Goal: Transaction & Acquisition: Purchase product/service

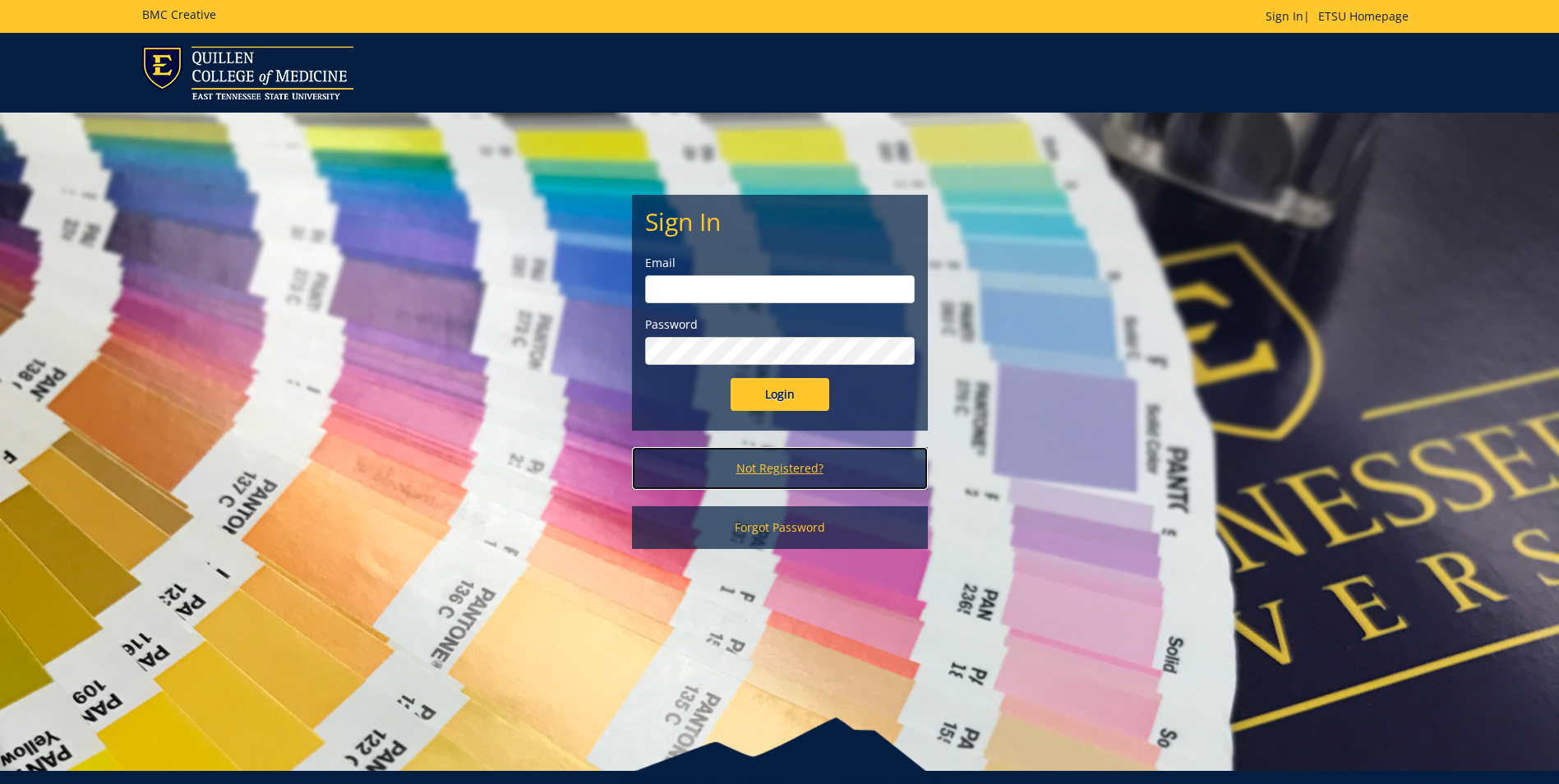
click at [796, 470] on link "Not Registered?" at bounding box center [780, 468] width 296 height 43
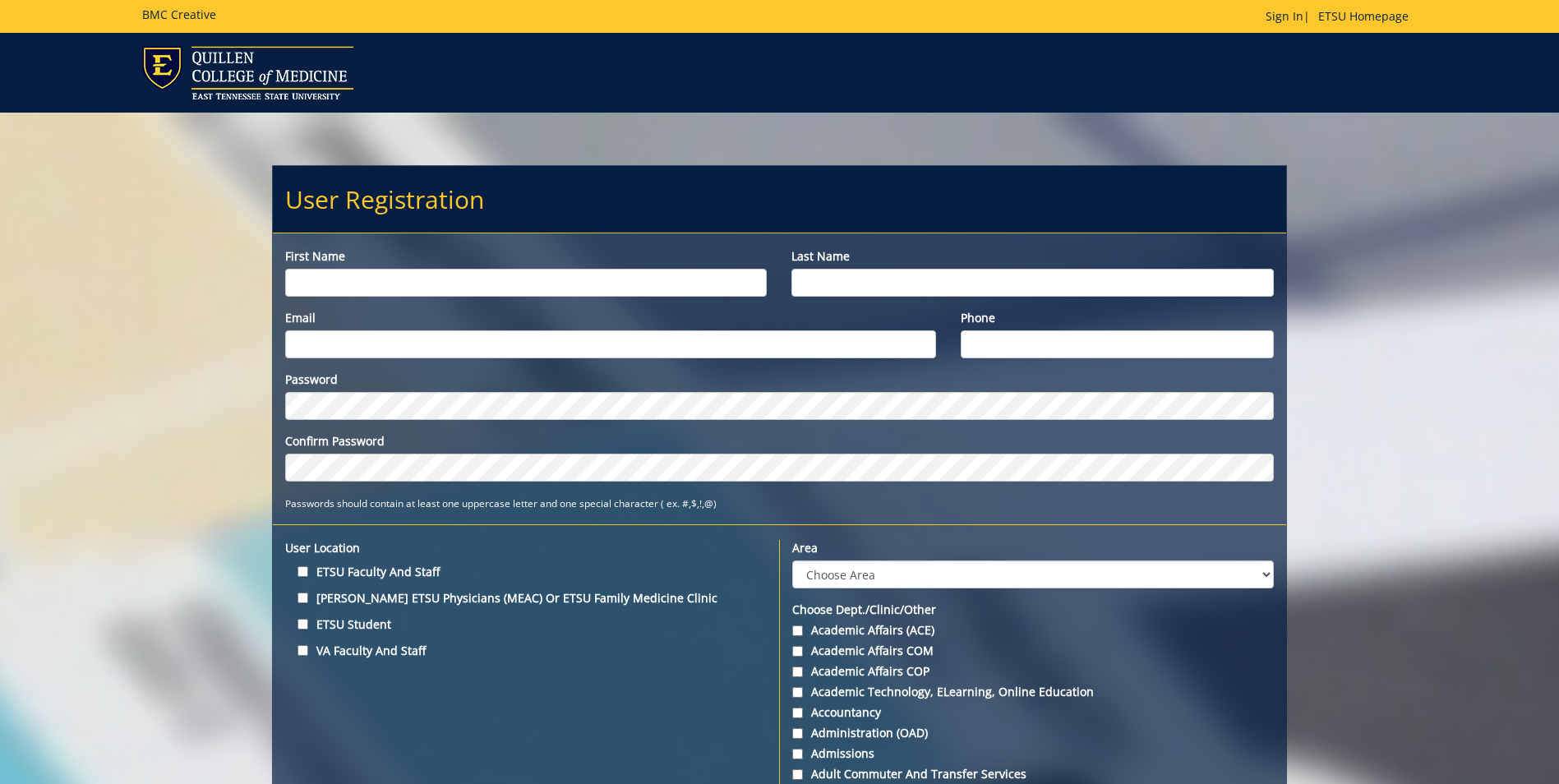
click at [320, 288] on input "First name" at bounding box center [526, 283] width 482 height 28
type input "Annette"
type input "Springer"
type input "springera@etsu.edu"
type input "423-439-5253"
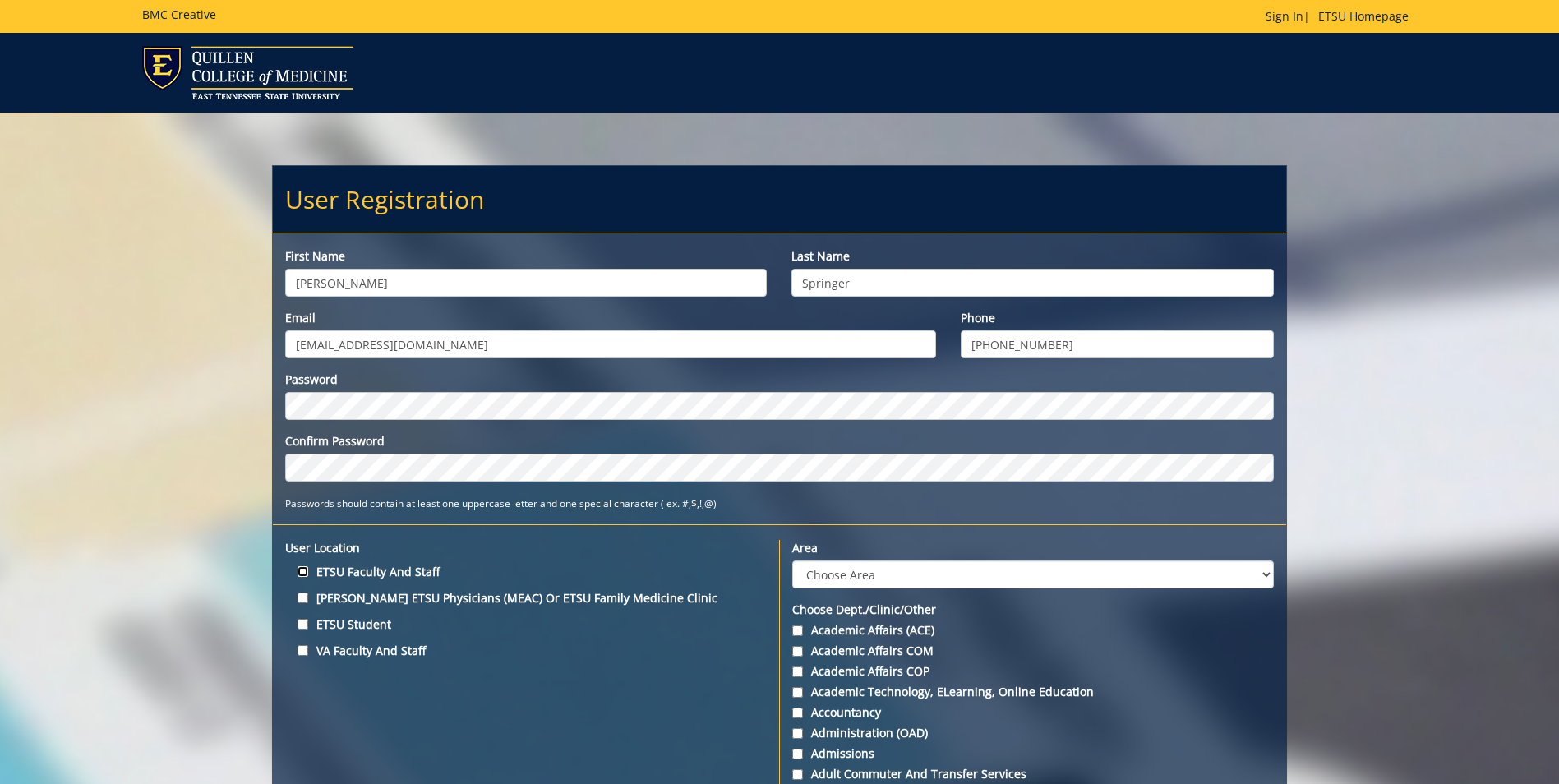
click at [305, 572] on input "ETSU Faculty and Staff" at bounding box center [302, 571] width 11 height 11
checkbox input "true"
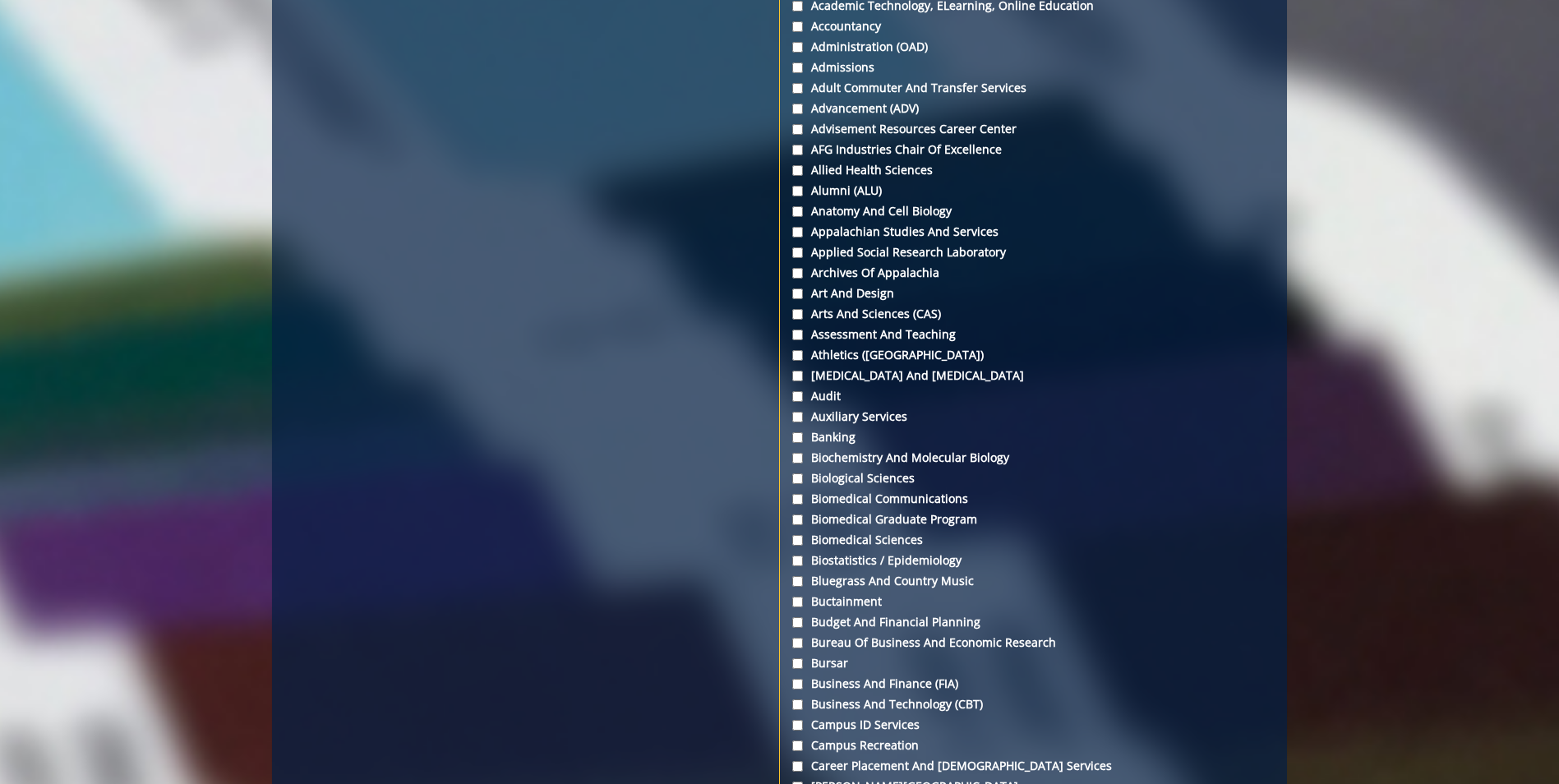
scroll to position [851, 0]
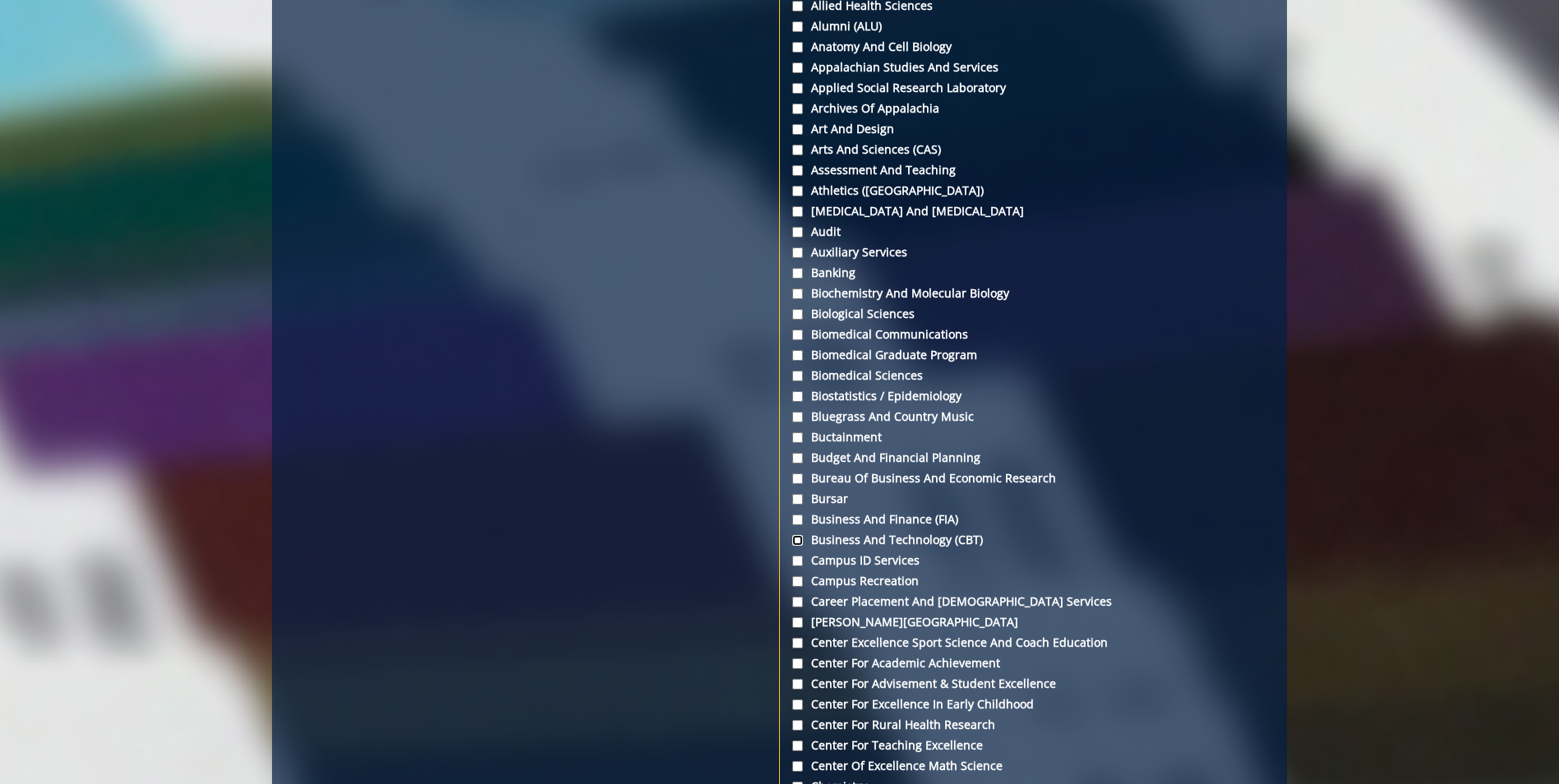
click at [797, 540] on input "Business and Technology (CBT)" at bounding box center [798, 540] width 11 height 11
checkbox input "true"
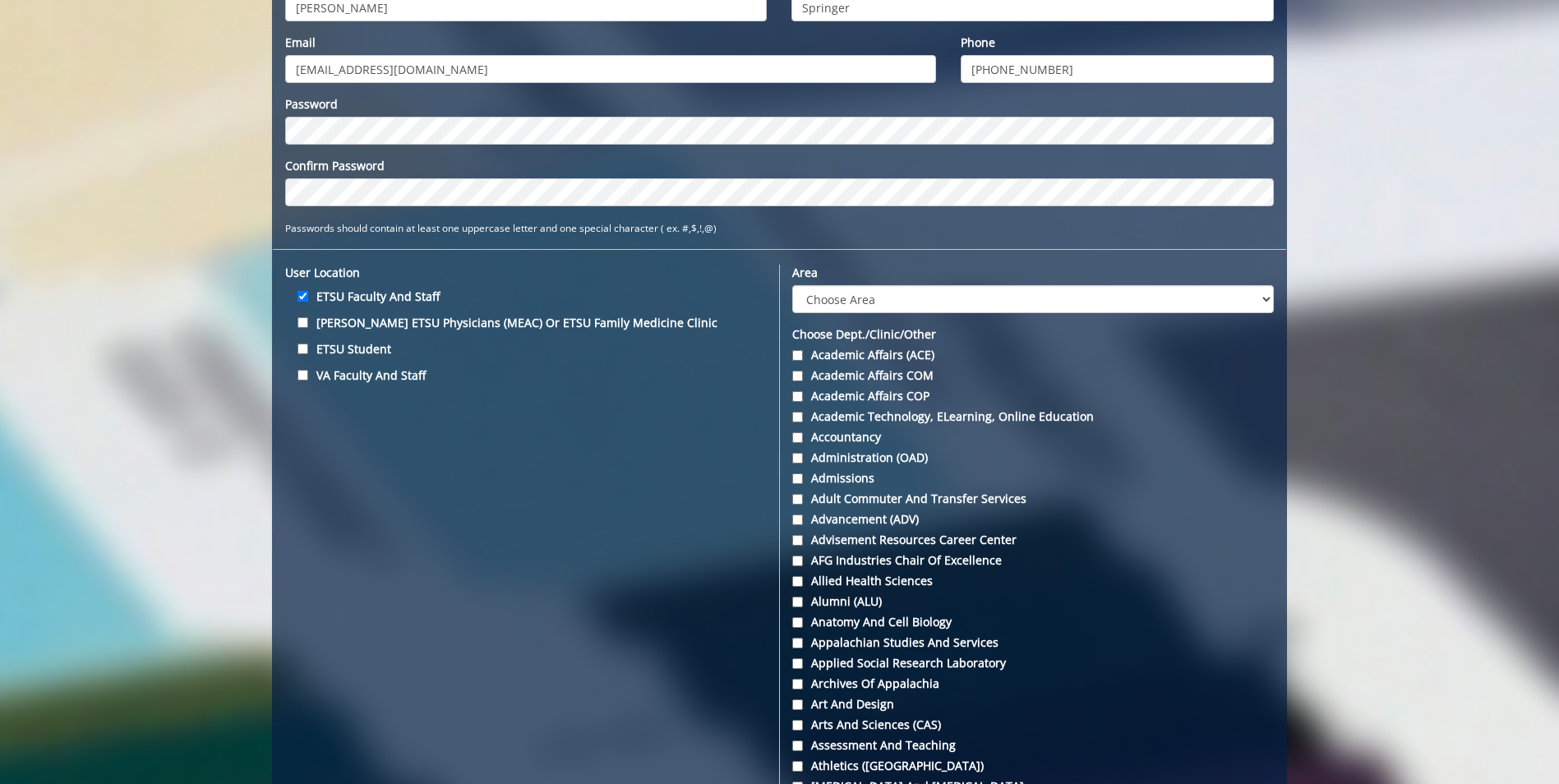
scroll to position [358, 0]
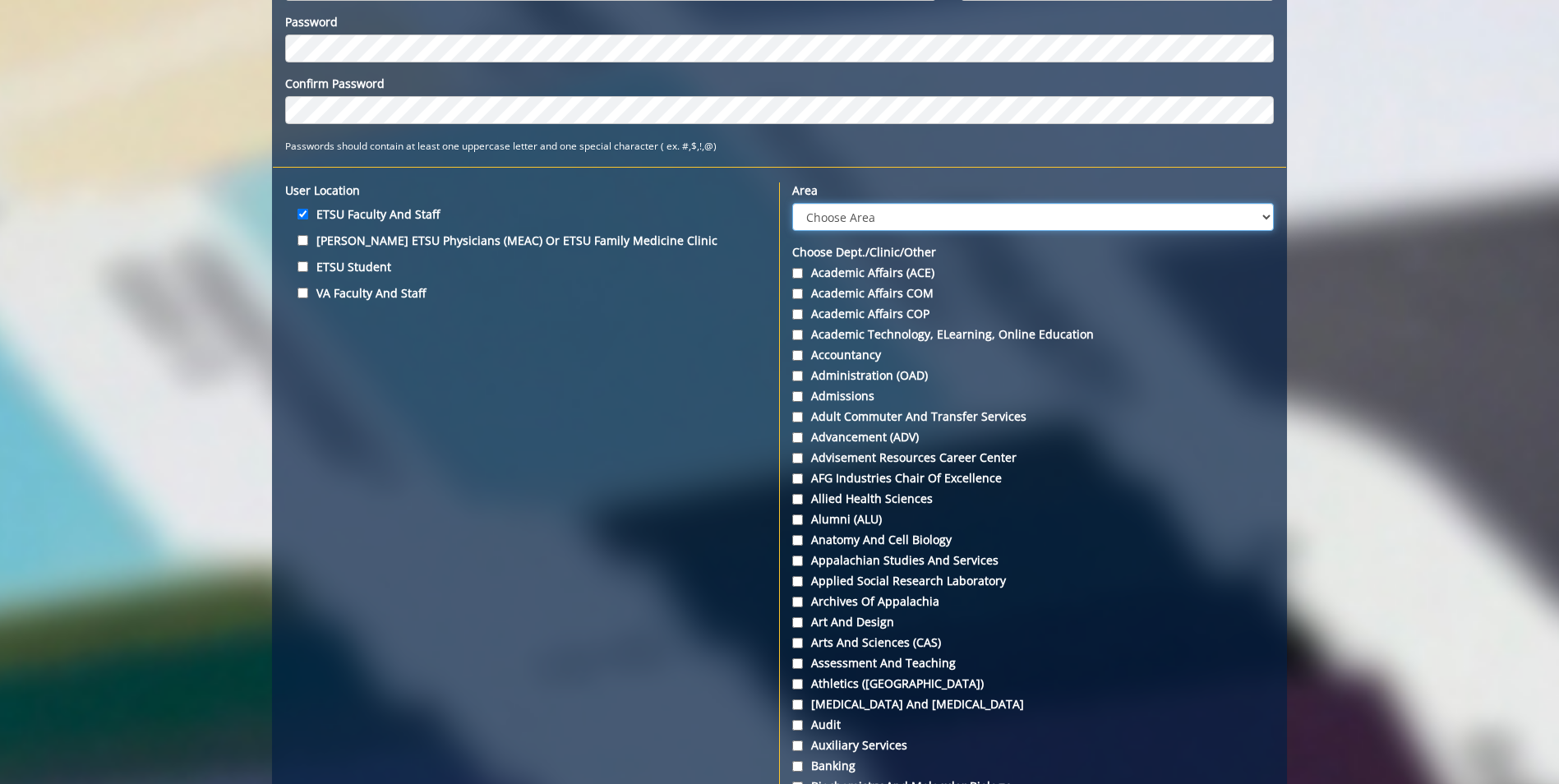
click at [810, 217] on select "Choose Area Administration Advancement (ADM) BucSports Business & Finance Clemm…" at bounding box center [1033, 217] width 481 height 28
select select "5"
click at [793, 203] on select "Choose Area Administration Advancement (ADM) BucSports Business & Finance Clemm…" at bounding box center [1033, 217] width 481 height 28
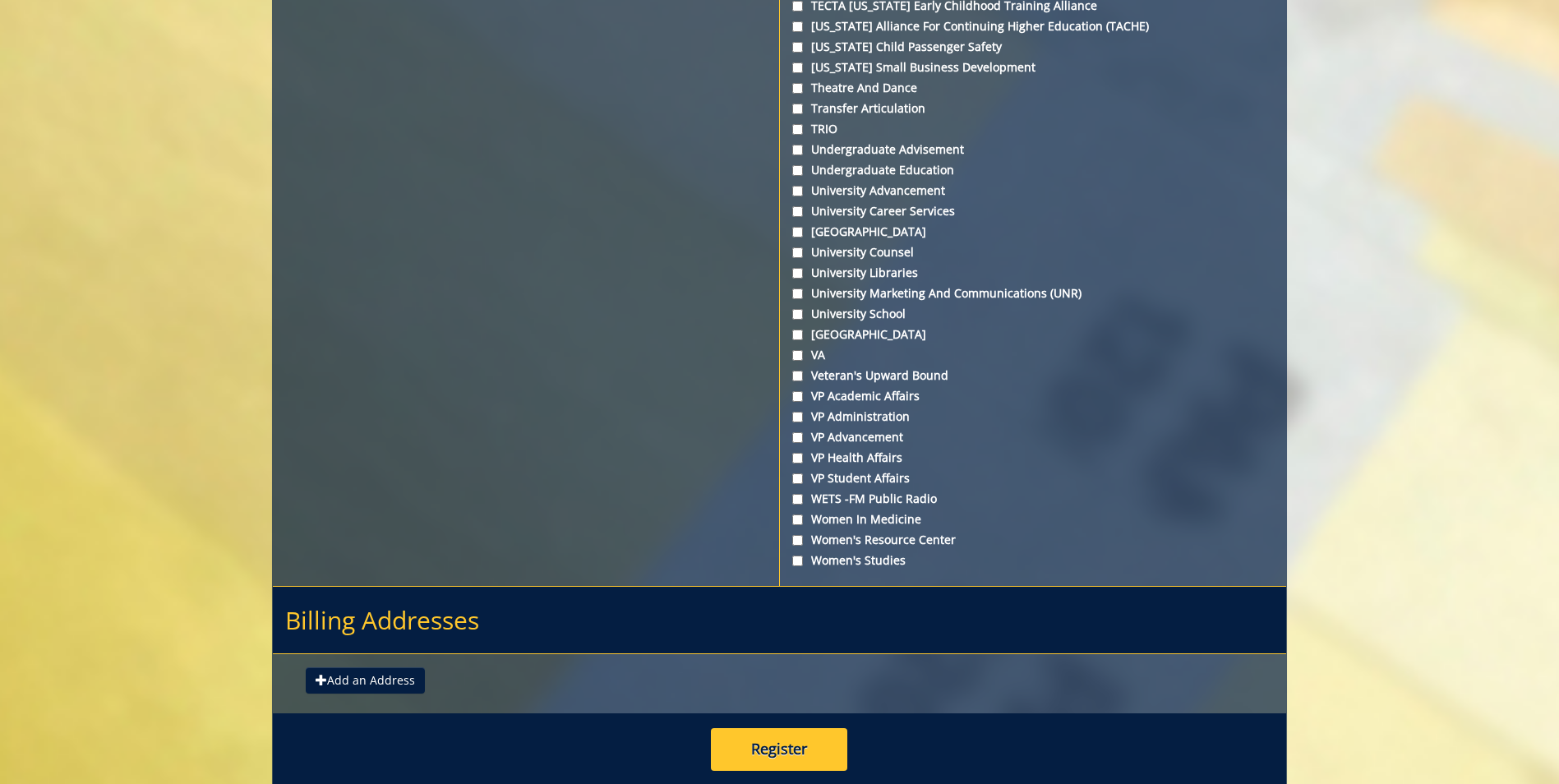
scroll to position [5945, 0]
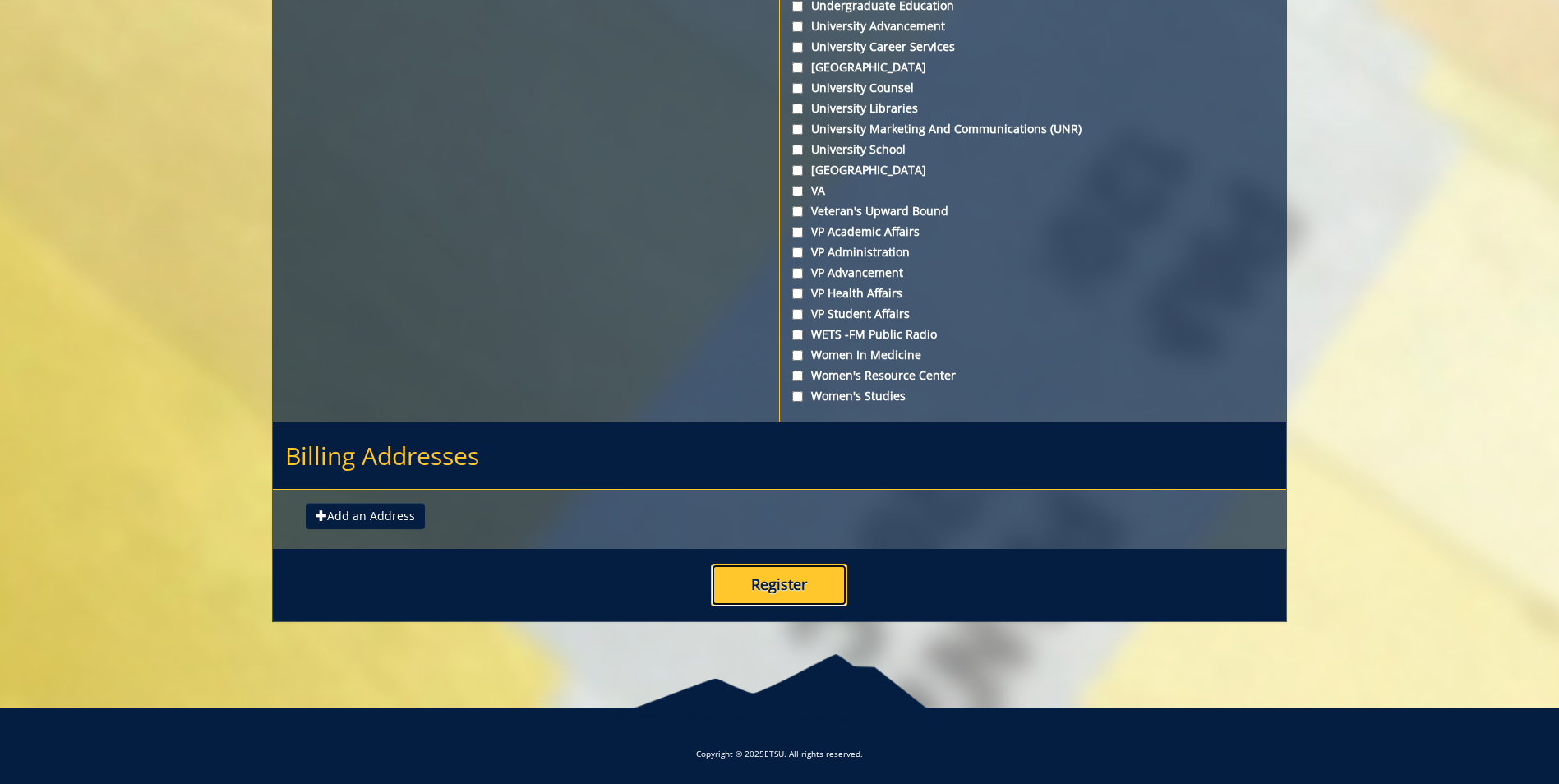
click at [759, 584] on button "Register" at bounding box center [779, 585] width 137 height 43
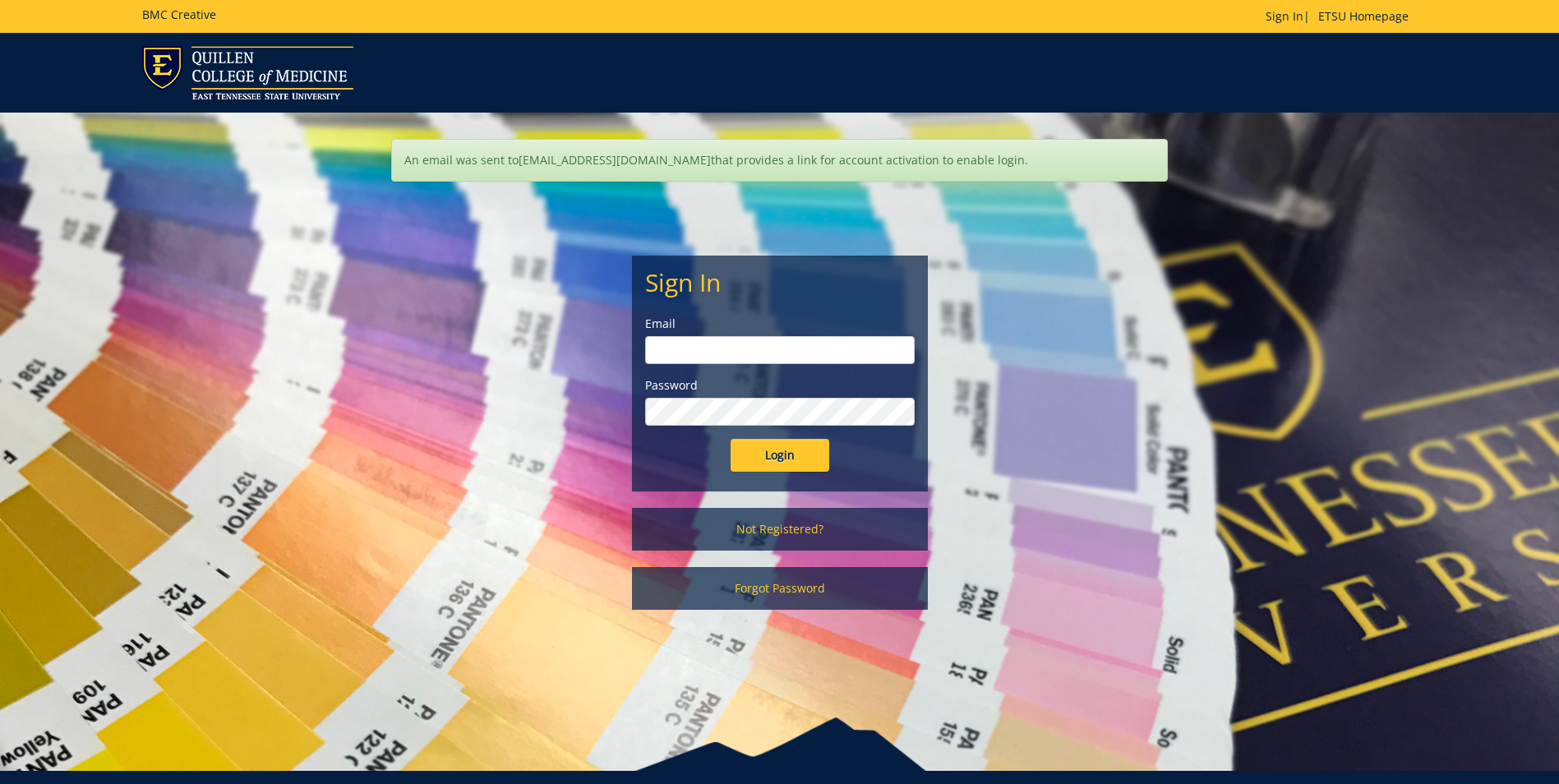
click at [653, 353] on input "email" at bounding box center [780, 350] width 270 height 28
type input "springera@etcu.edu"
click at [762, 462] on input "Login" at bounding box center [779, 455] width 98 height 32
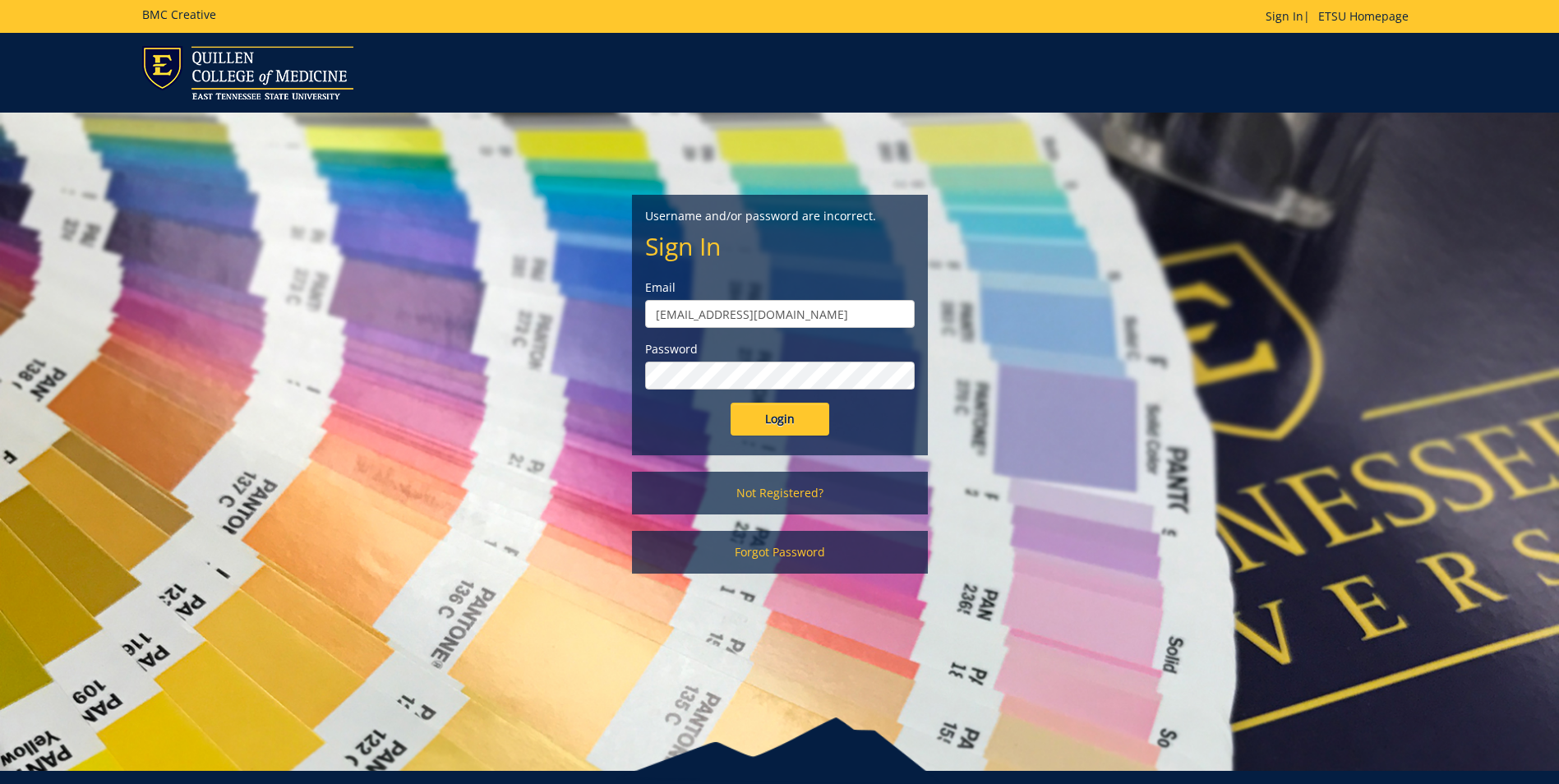
click at [732, 315] on input "springera@etcu.edu" at bounding box center [780, 313] width 270 height 28
type input "[EMAIL_ADDRESS][DOMAIN_NAME]"
click at [772, 417] on input "Login" at bounding box center [779, 418] width 98 height 32
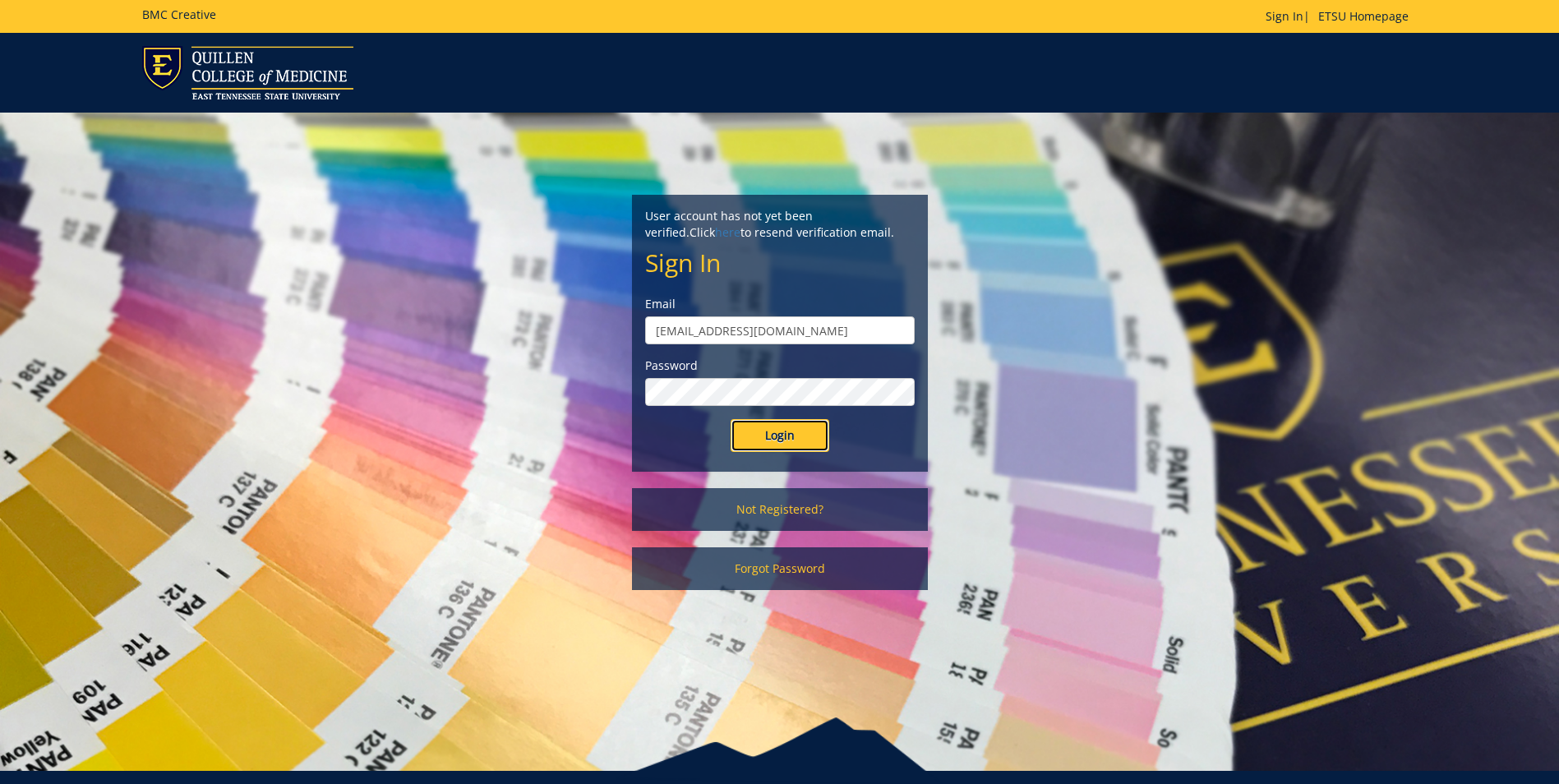
click at [788, 443] on input "Login" at bounding box center [779, 436] width 98 height 32
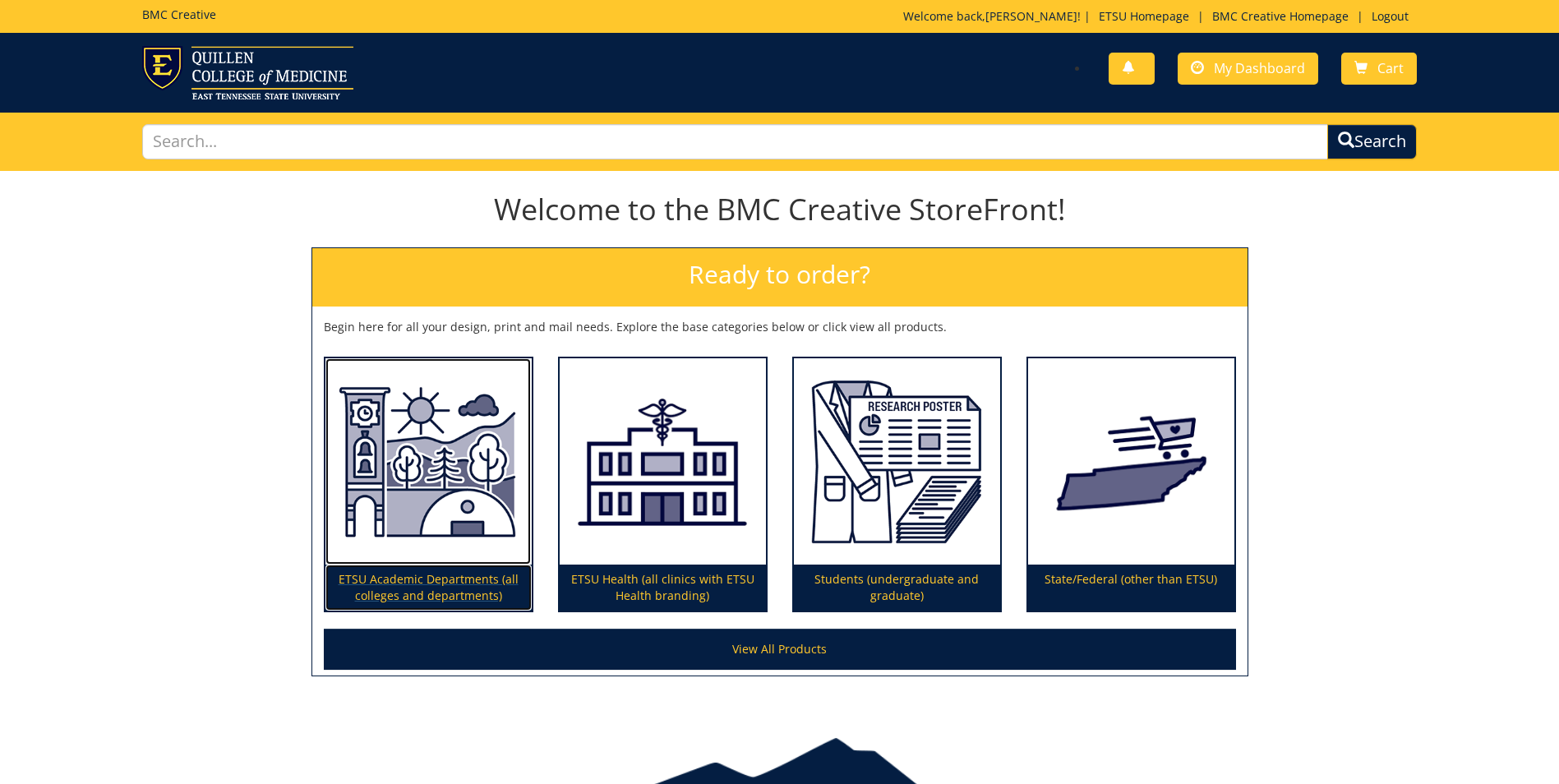
click at [403, 496] on img at bounding box center [428, 461] width 206 height 207
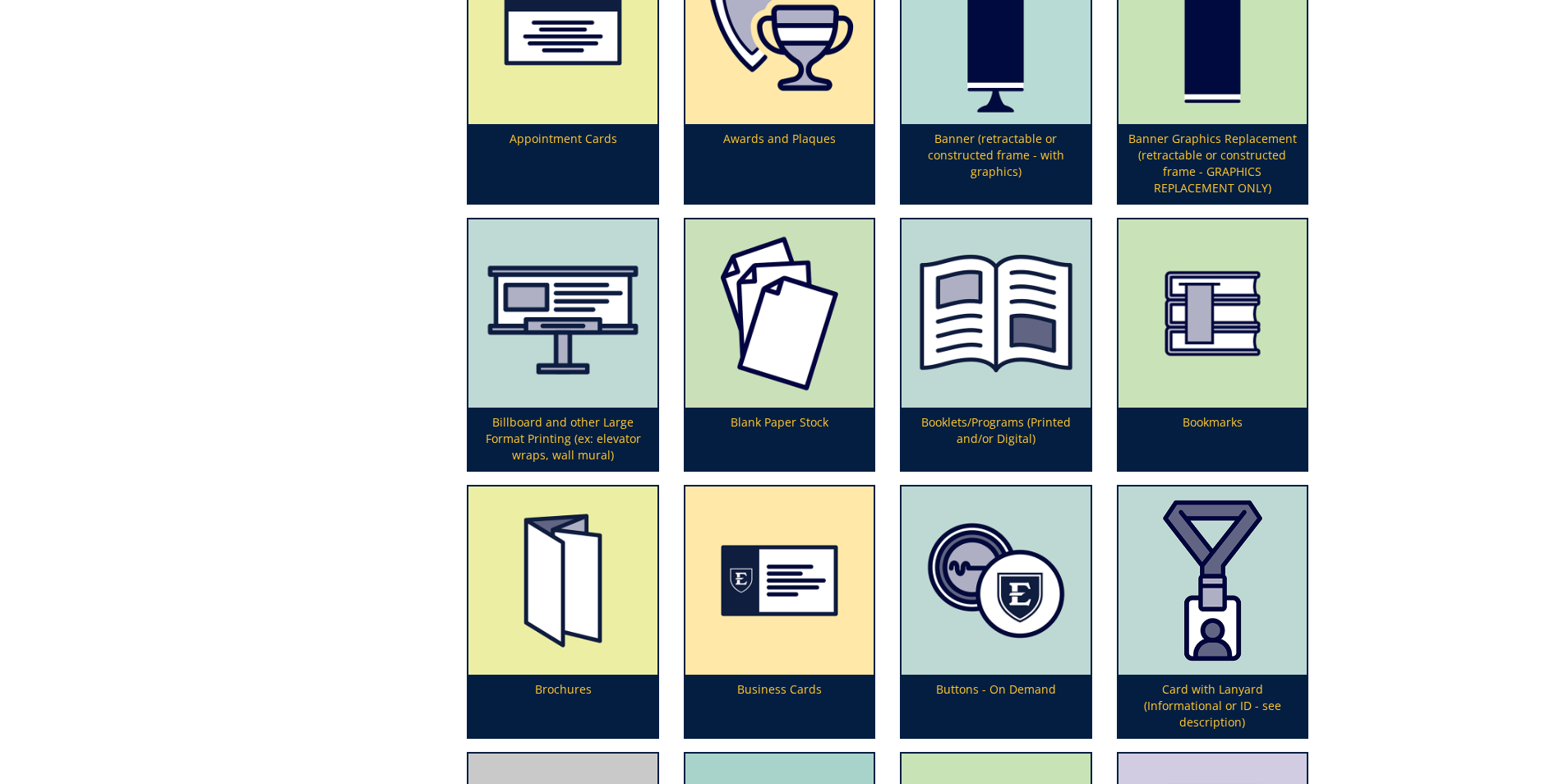
scroll to position [658, 0]
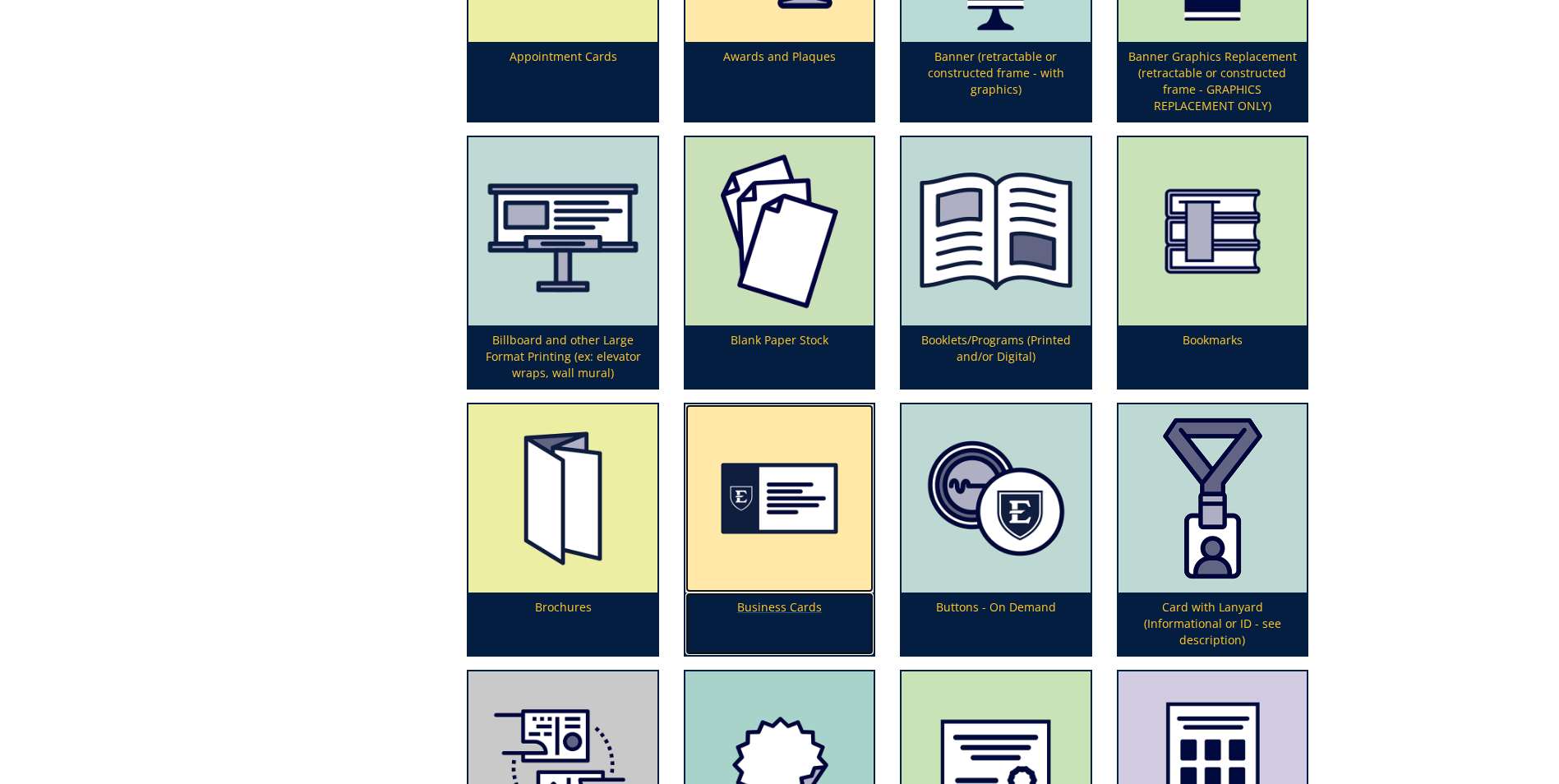
click at [788, 478] on img at bounding box center [779, 498] width 188 height 188
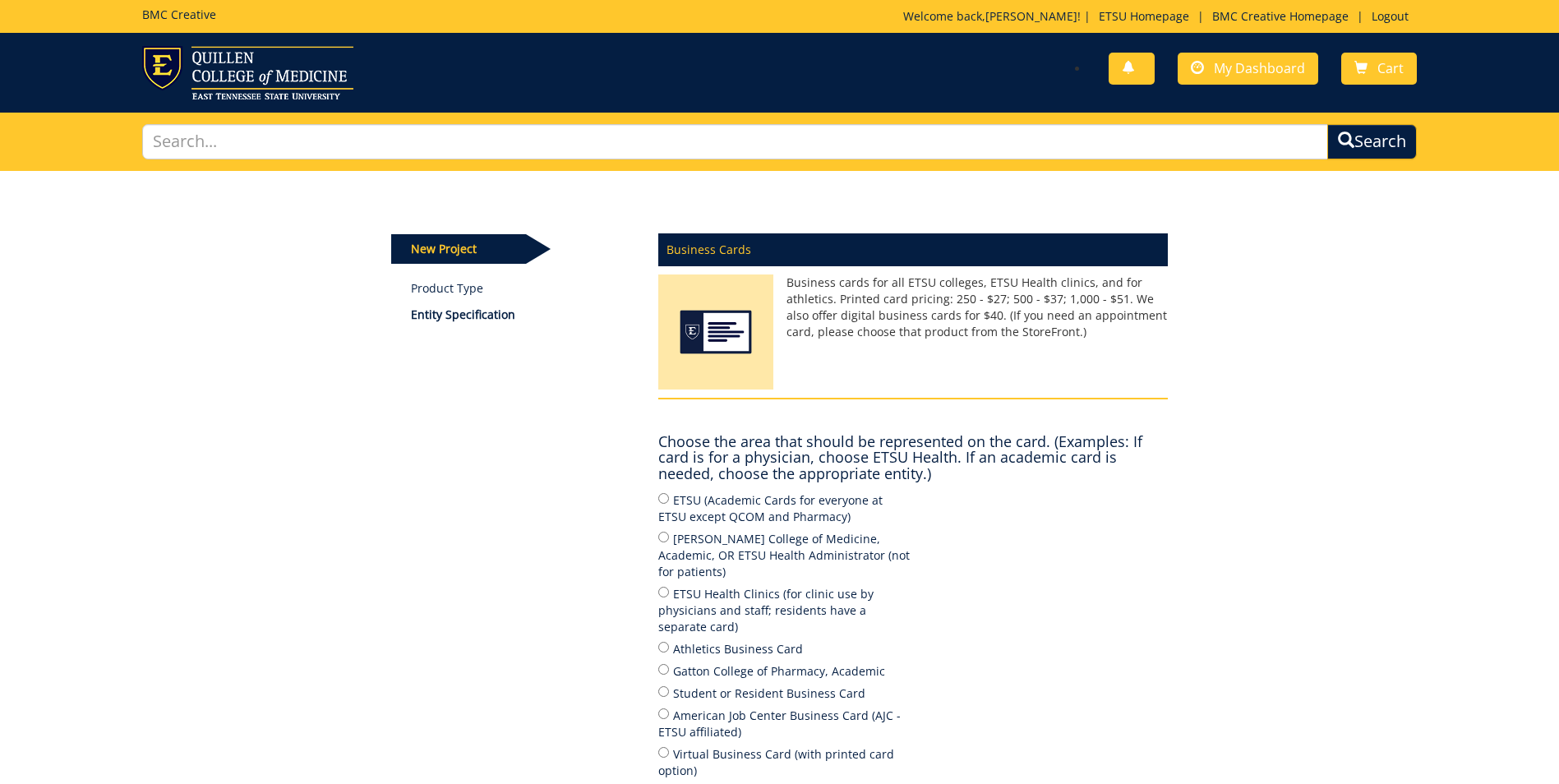
scroll to position [82, 0]
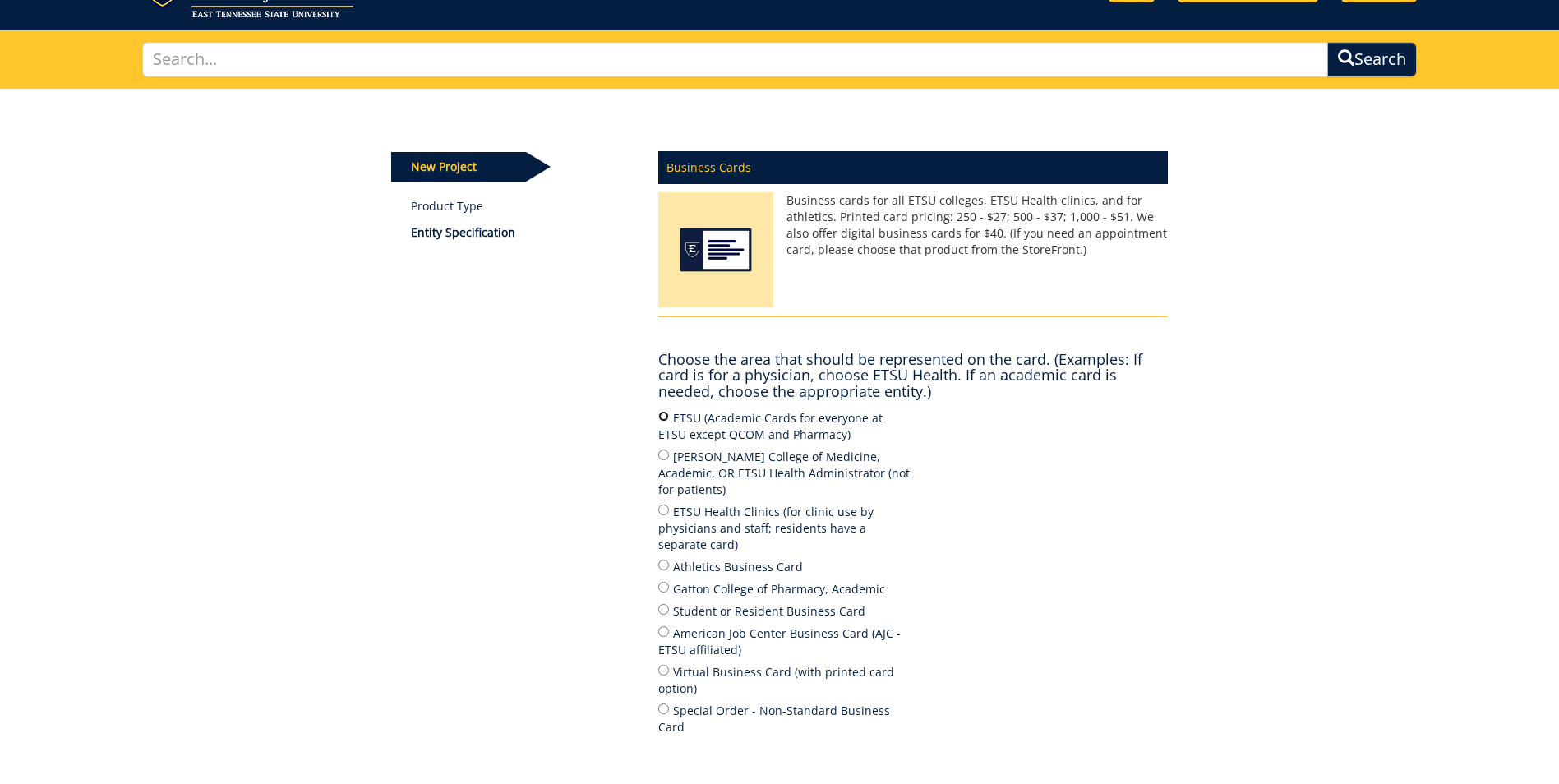
click at [663, 412] on input "ETSU (Academic Cards for everyone at ETSU except QCOM and Pharmacy)" at bounding box center [664, 416] width 11 height 11
radio input "true"
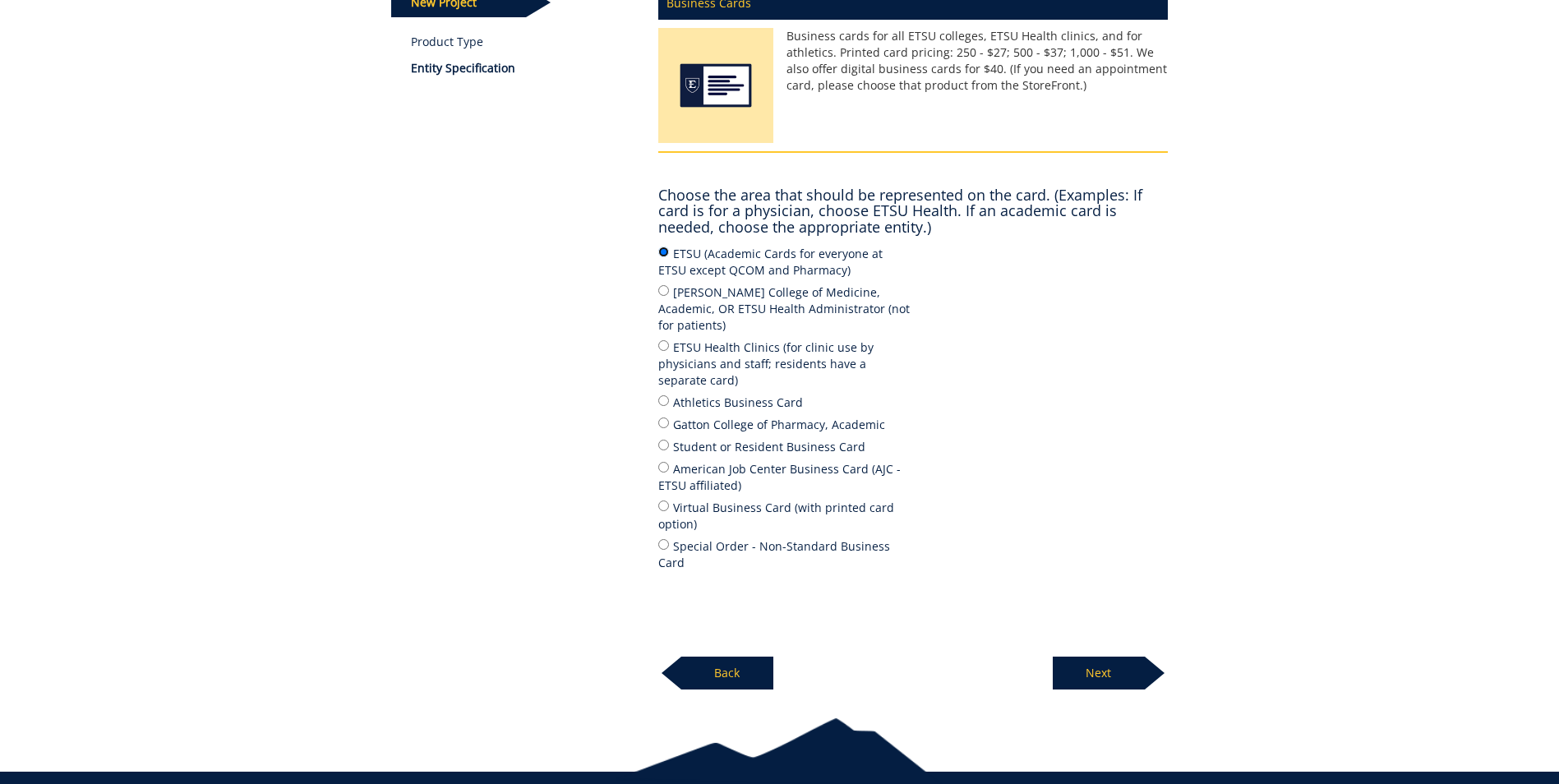
scroll to position [278, 0]
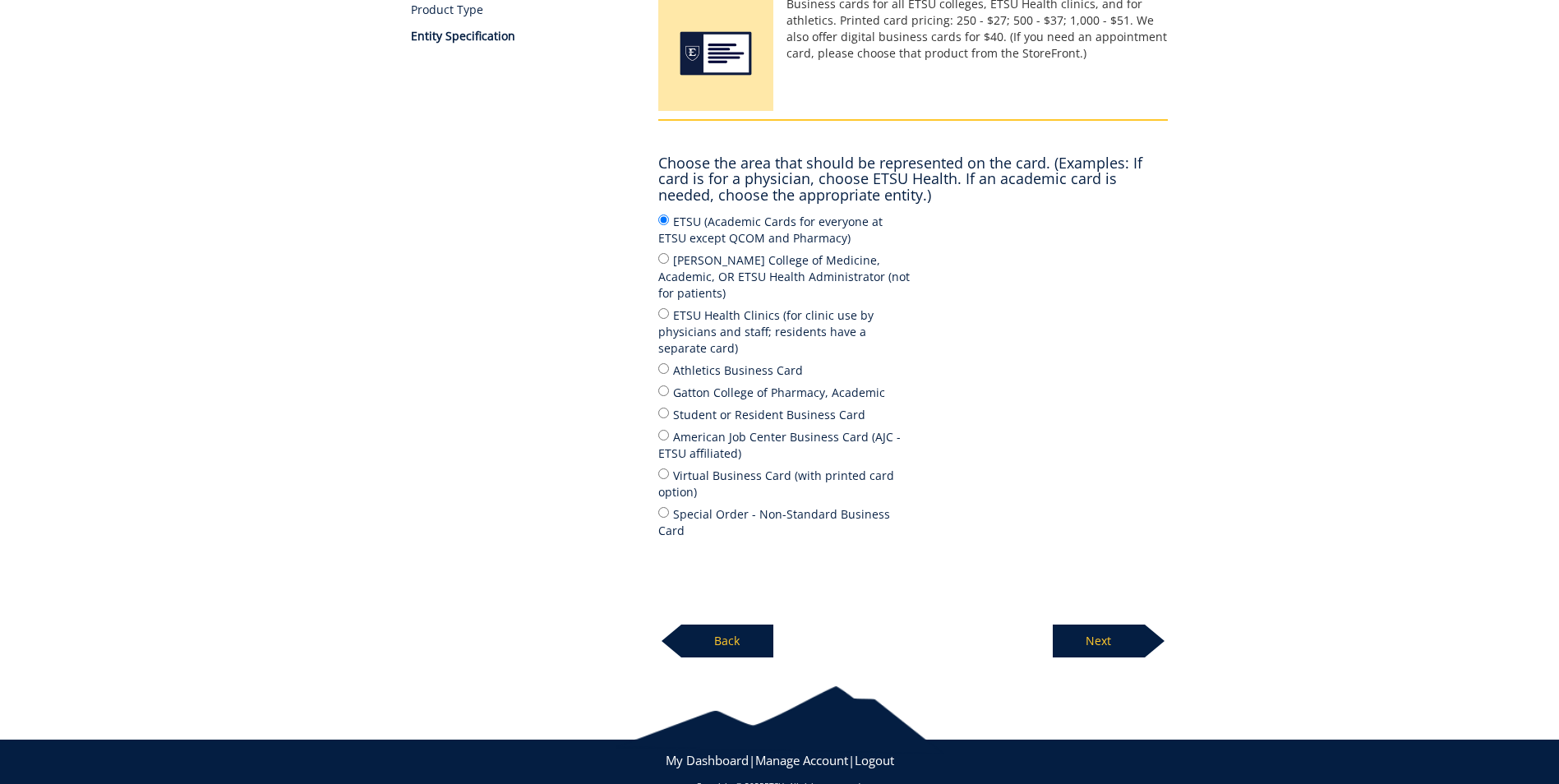
click at [1115, 624] on p "Next" at bounding box center [1099, 641] width 92 height 32
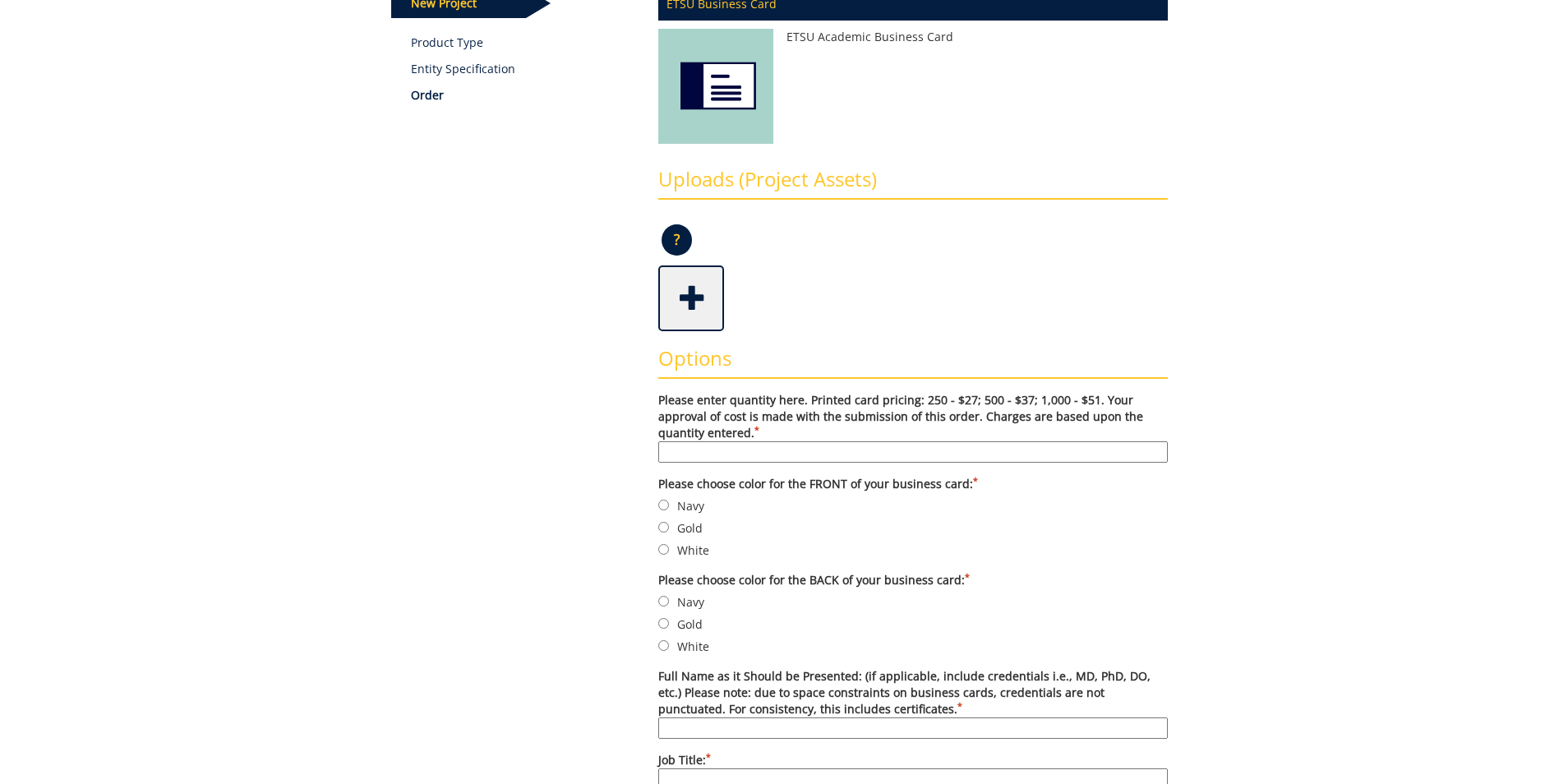
scroll to position [329, 0]
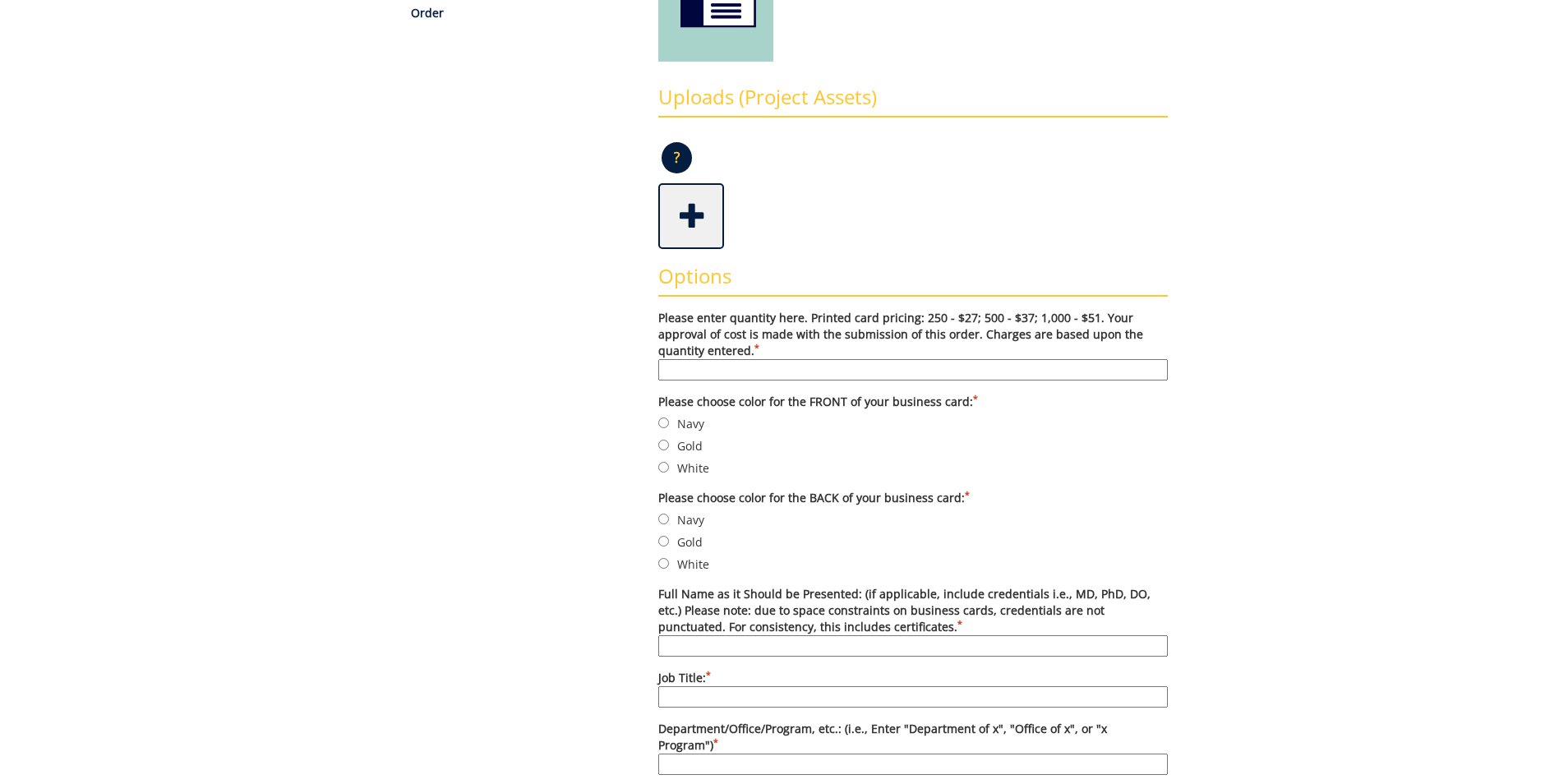
click at [667, 367] on input "Please enter quantity here. Printed card pricing: 250 - $27; 500 - $37; 1,000 -…" at bounding box center [913, 369] width 510 height 21
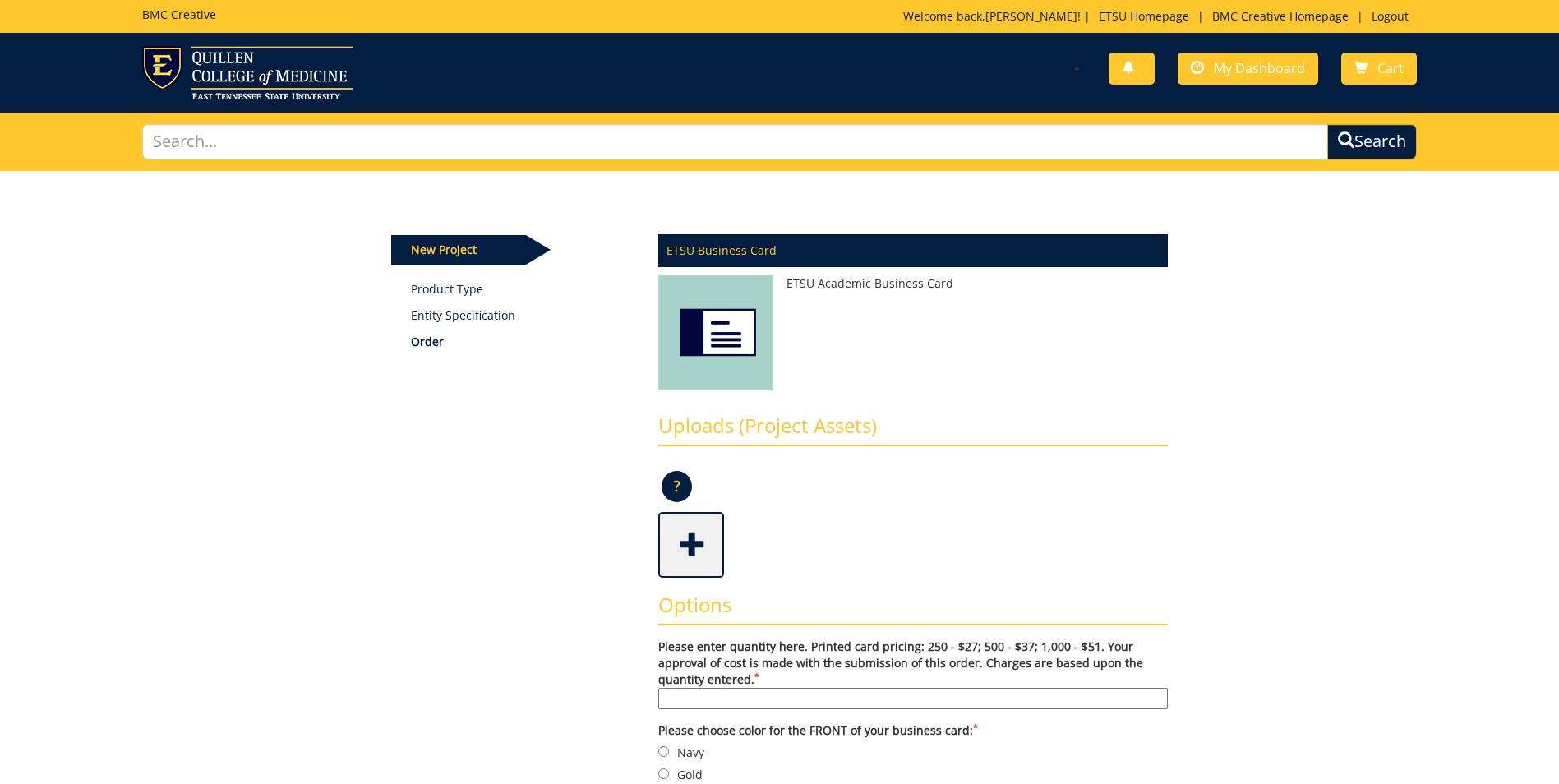
scroll to position [164, 0]
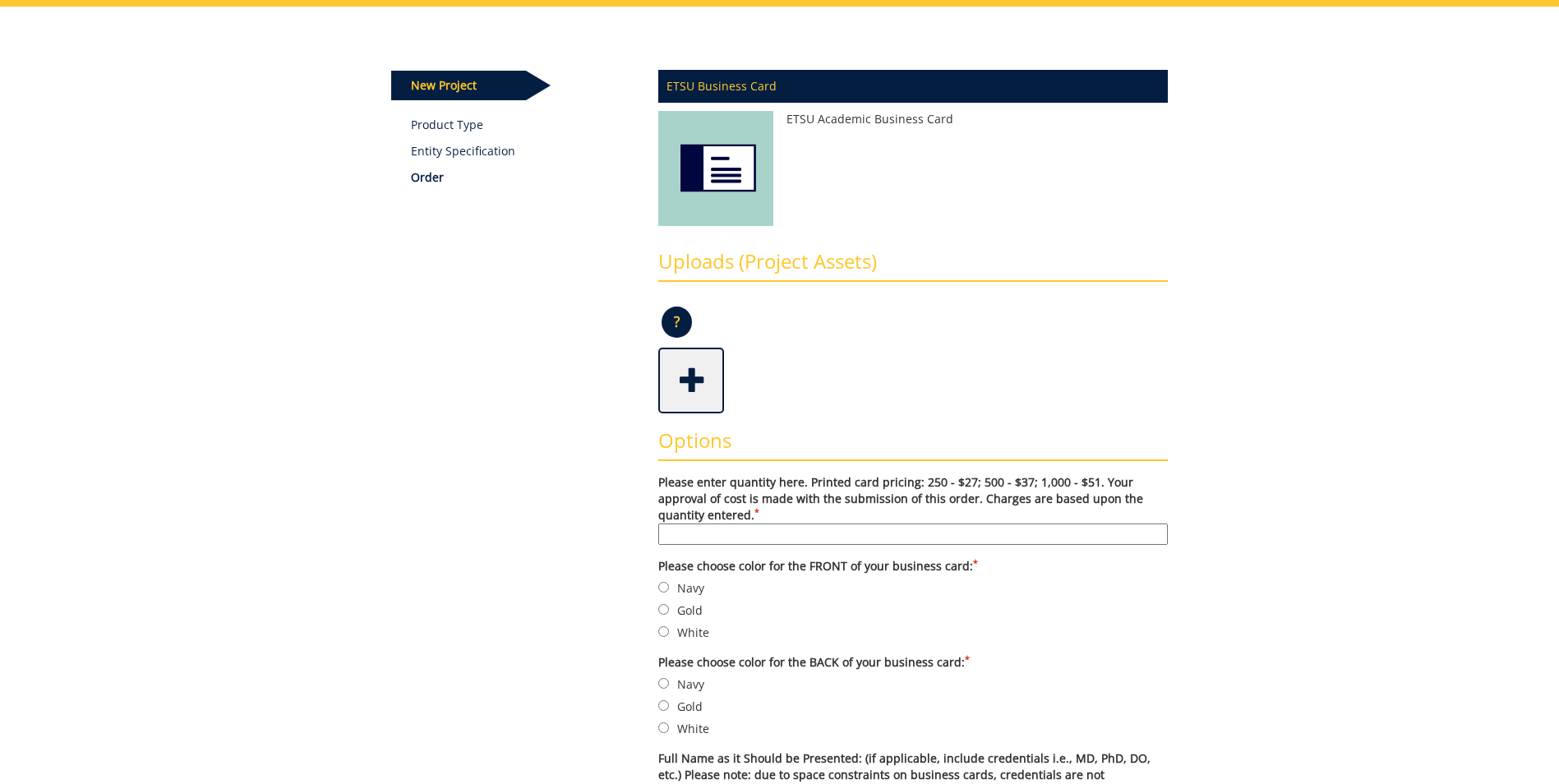
click at [686, 377] on span at bounding box center [693, 378] width 66 height 57
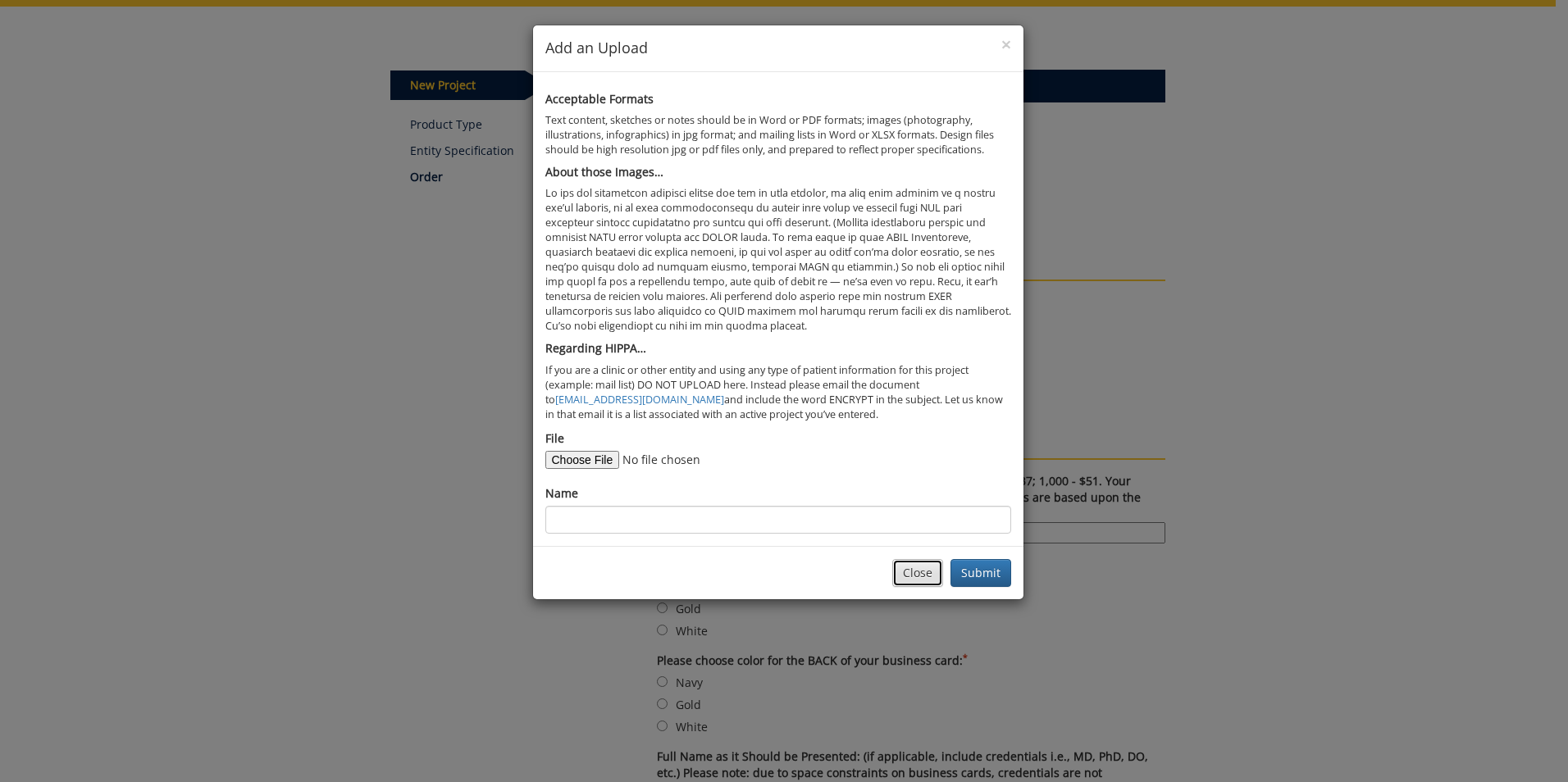
click at [925, 578] on button "Close" at bounding box center [918, 572] width 51 height 28
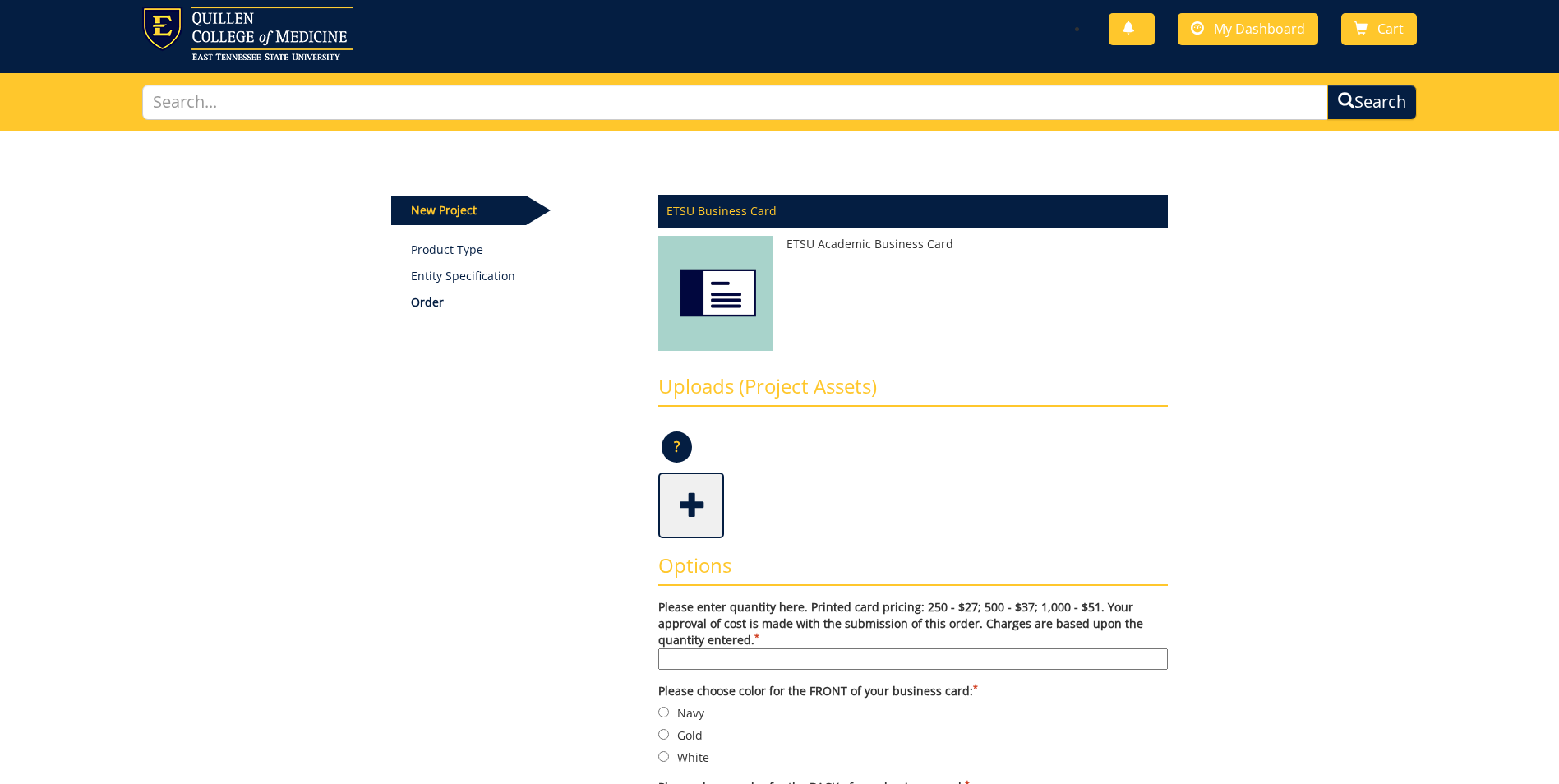
scroll to position [0, 0]
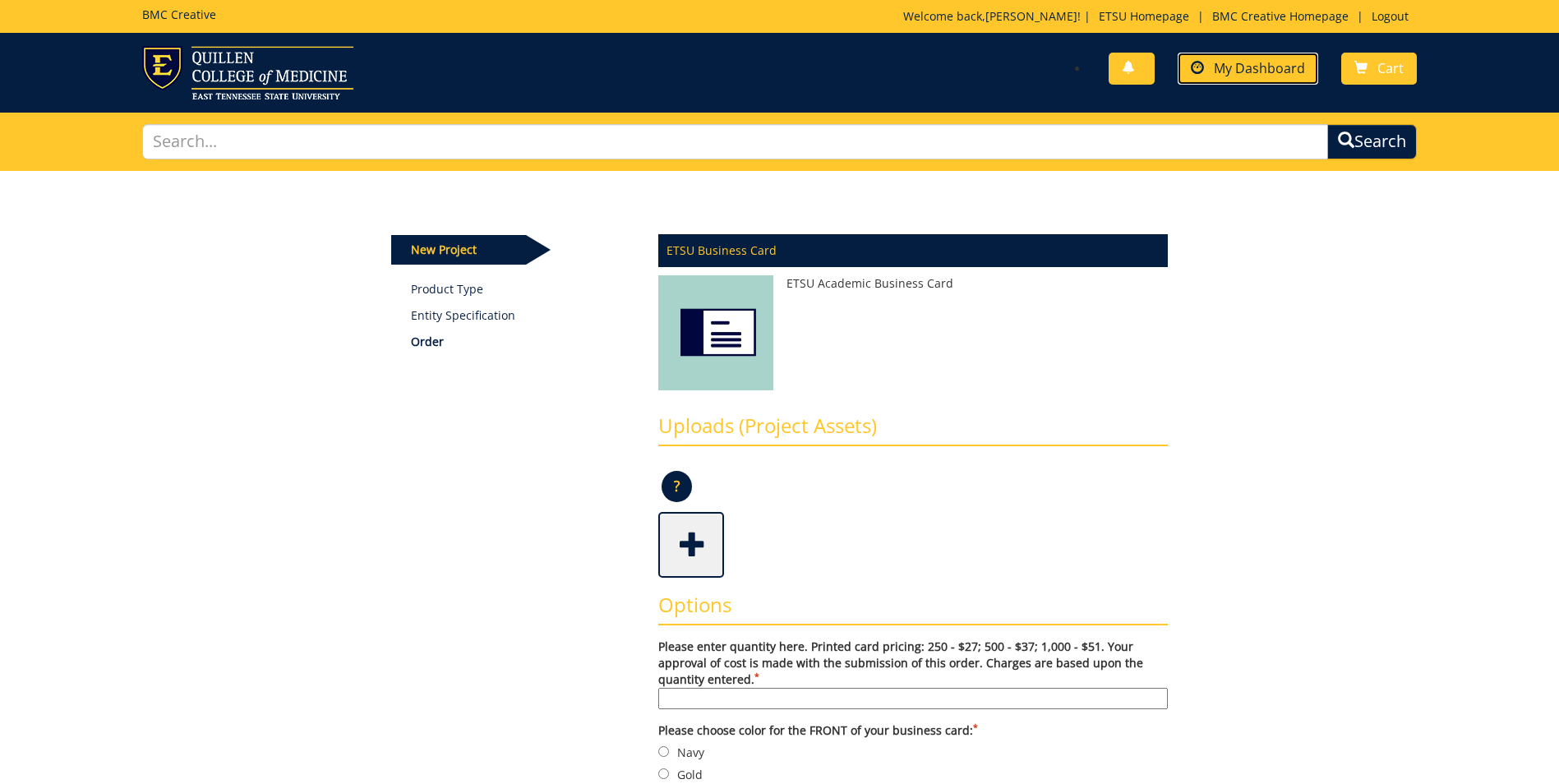
click at [1237, 71] on span "My Dashboard" at bounding box center [1259, 67] width 91 height 18
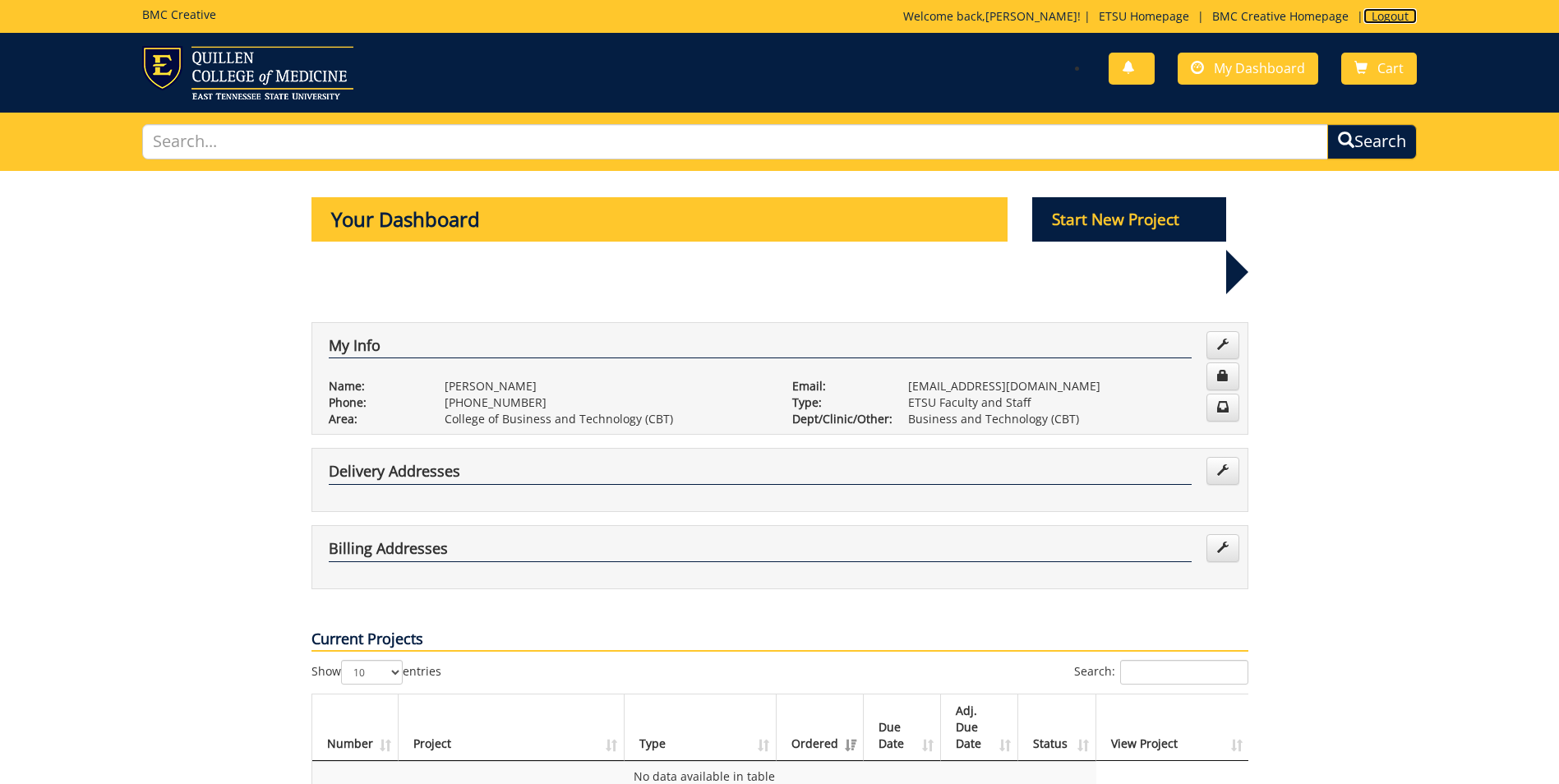
click at [1385, 15] on link "Logout" at bounding box center [1390, 16] width 54 height 15
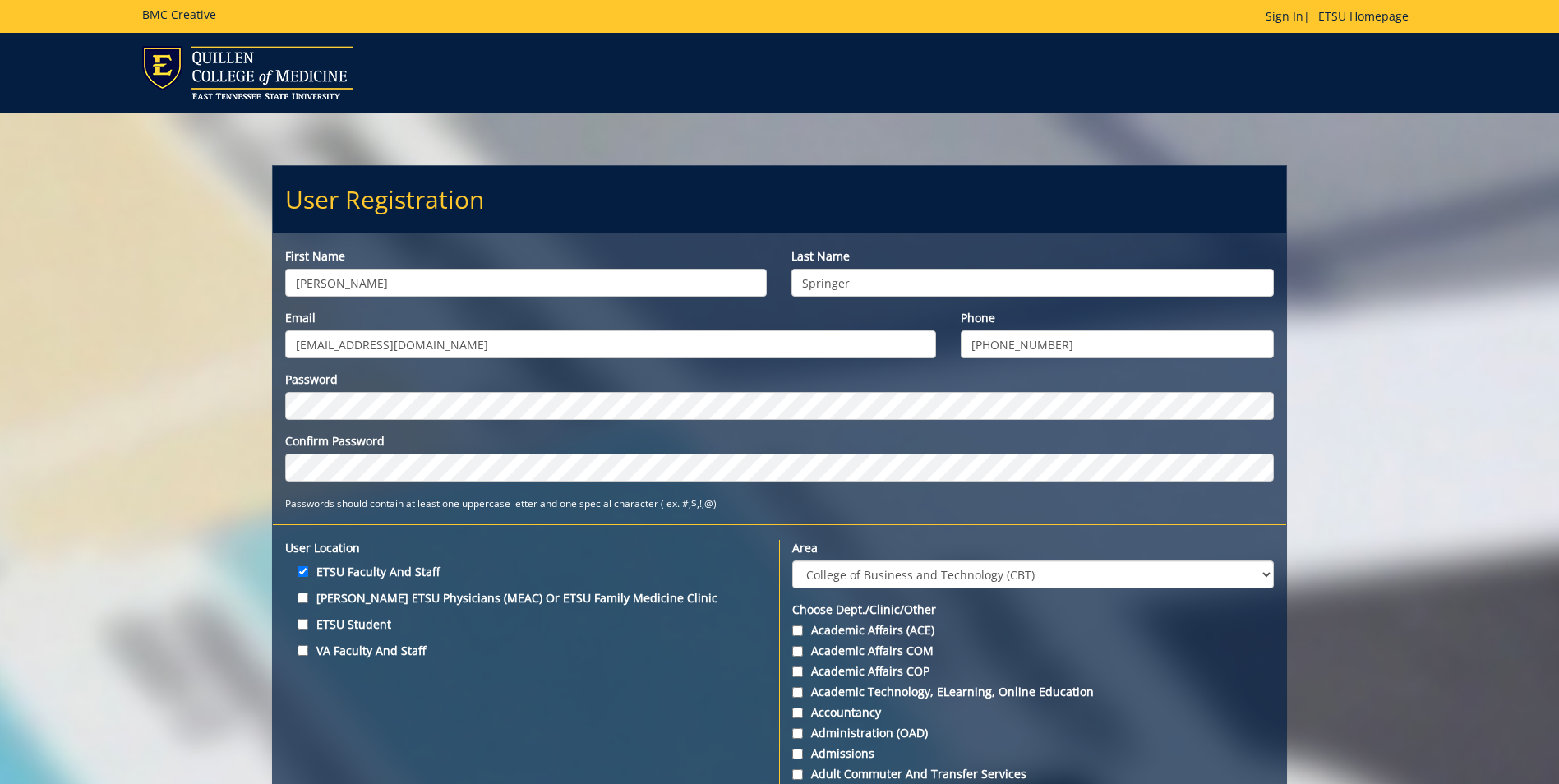
select select "5"
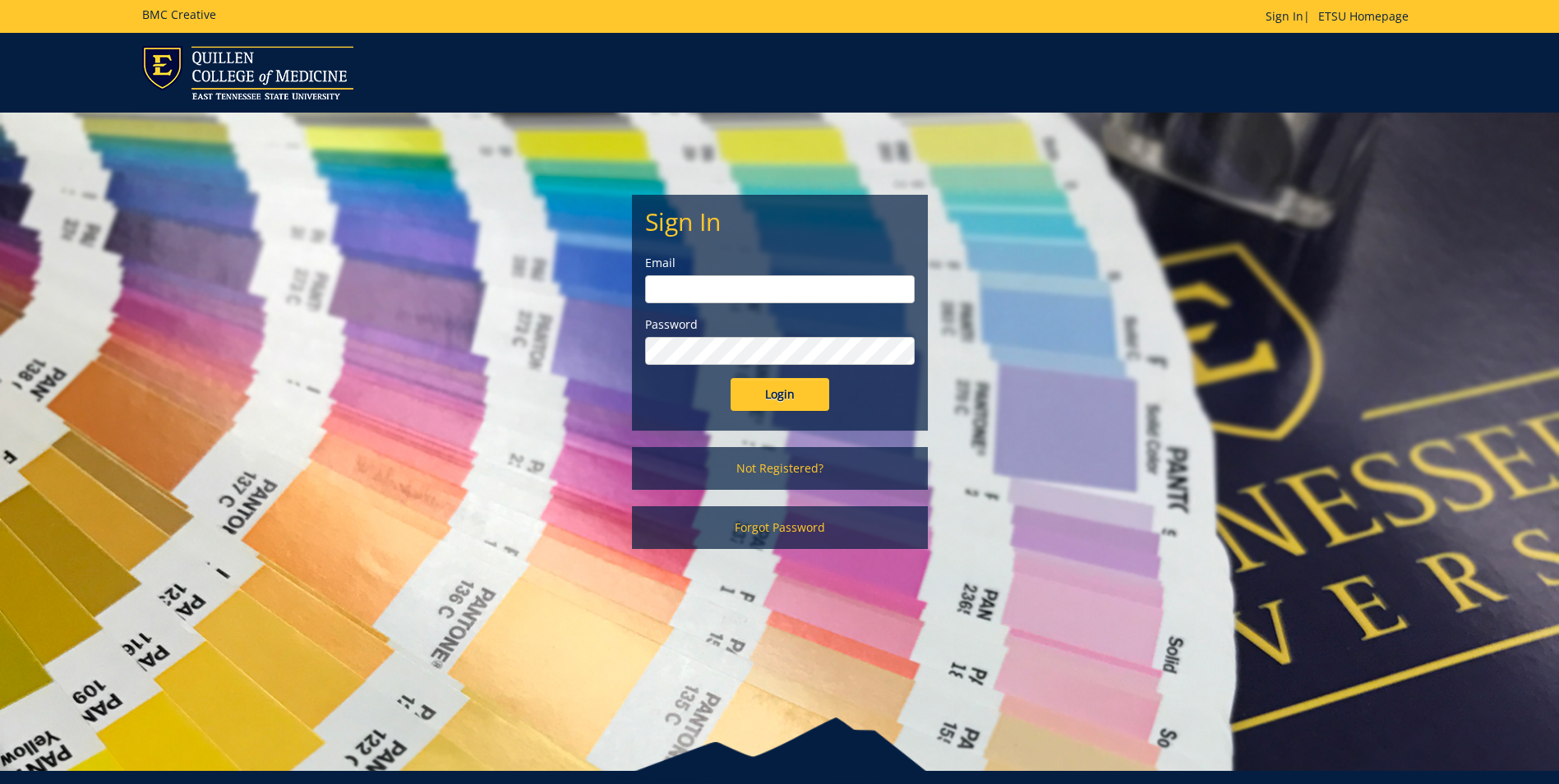
click at [699, 288] on input "email" at bounding box center [780, 289] width 270 height 28
type input "springera@etsu.edu"
click at [730, 378] on input "Login" at bounding box center [779, 395] width 98 height 32
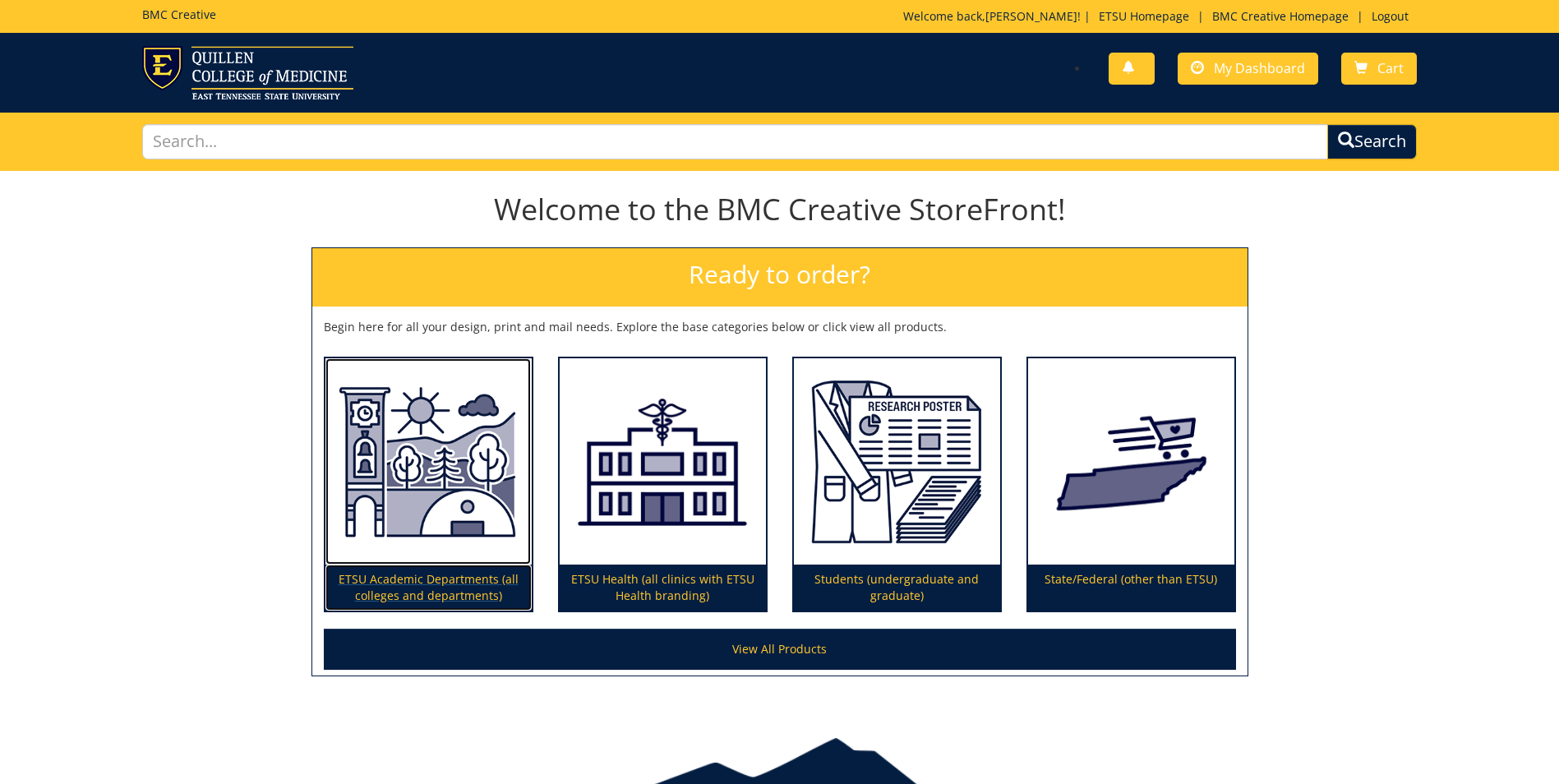
click at [393, 582] on p "ETSU Academic Departments (all colleges and departments)" at bounding box center [428, 588] width 206 height 46
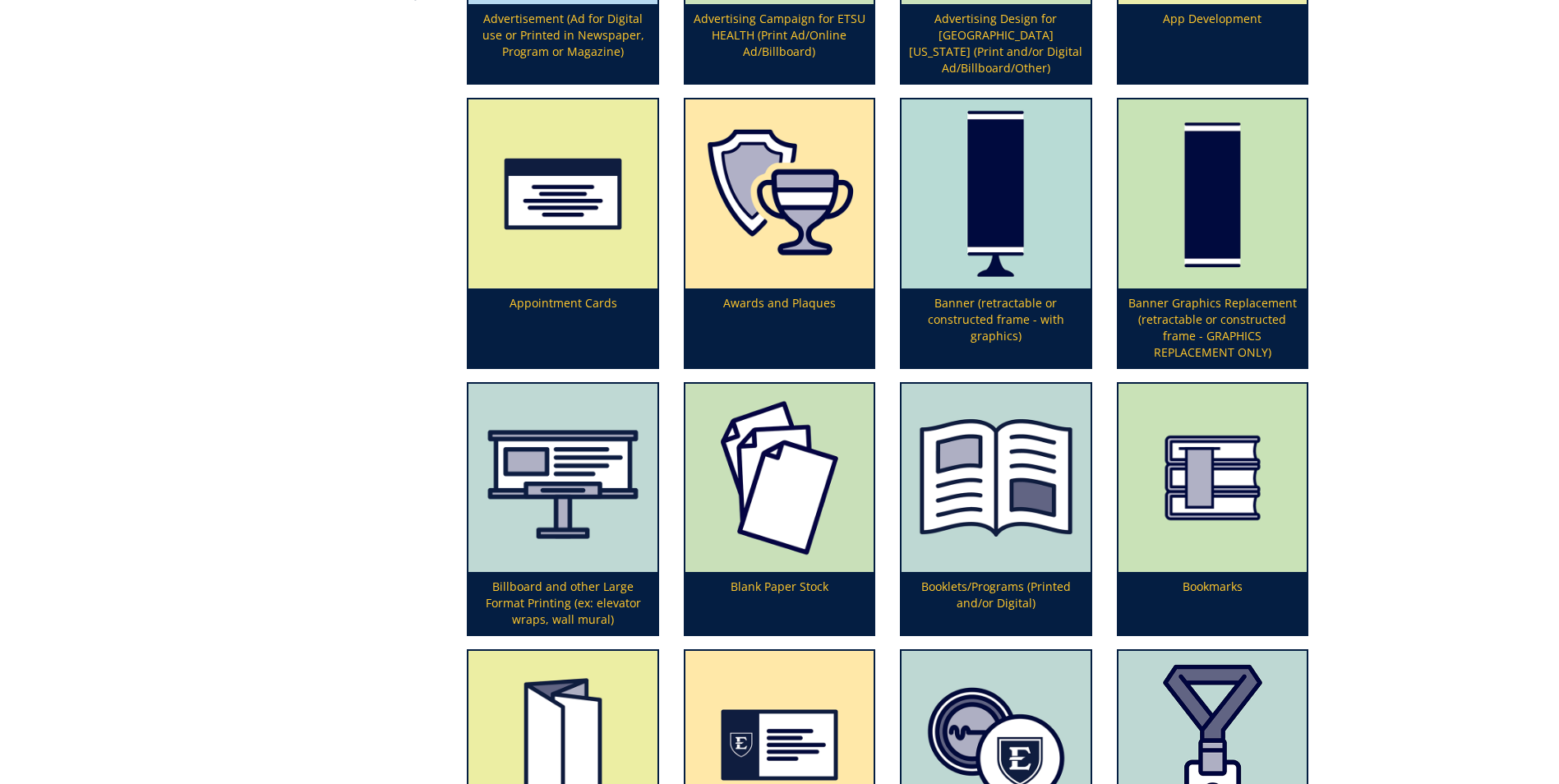
scroll to position [658, 0]
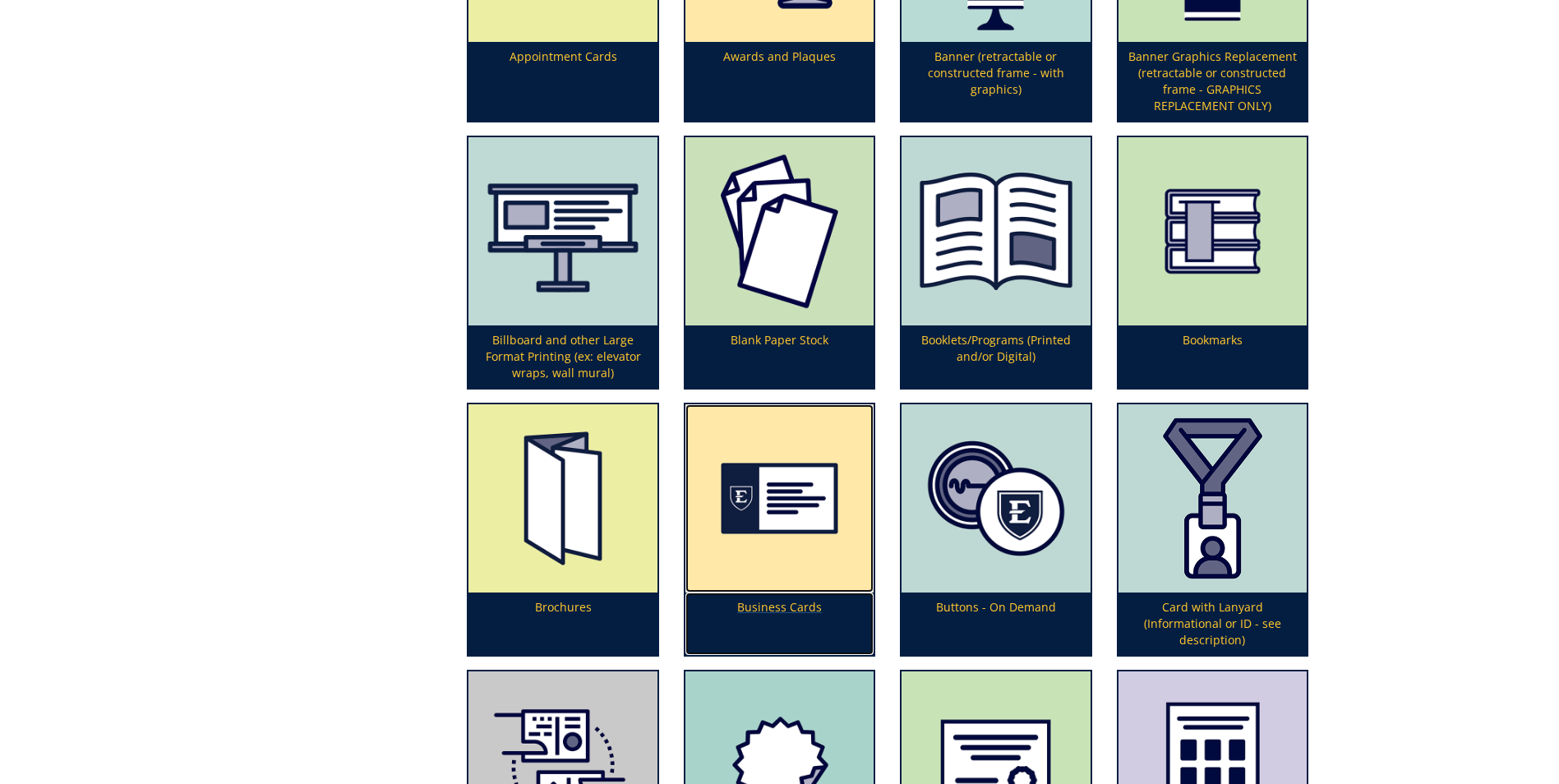
click at [772, 504] on img at bounding box center [779, 498] width 188 height 188
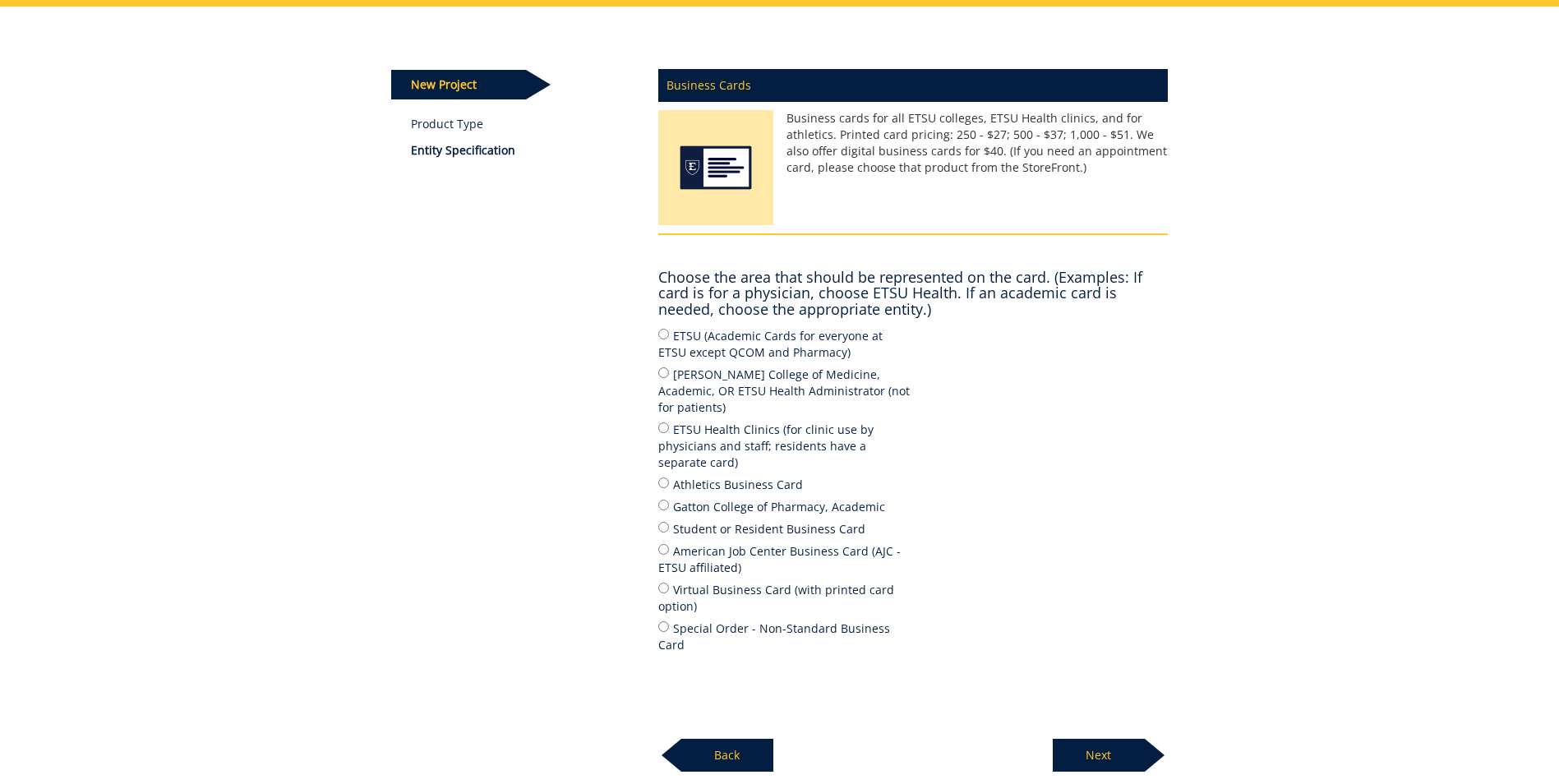
scroll to position [278, 0]
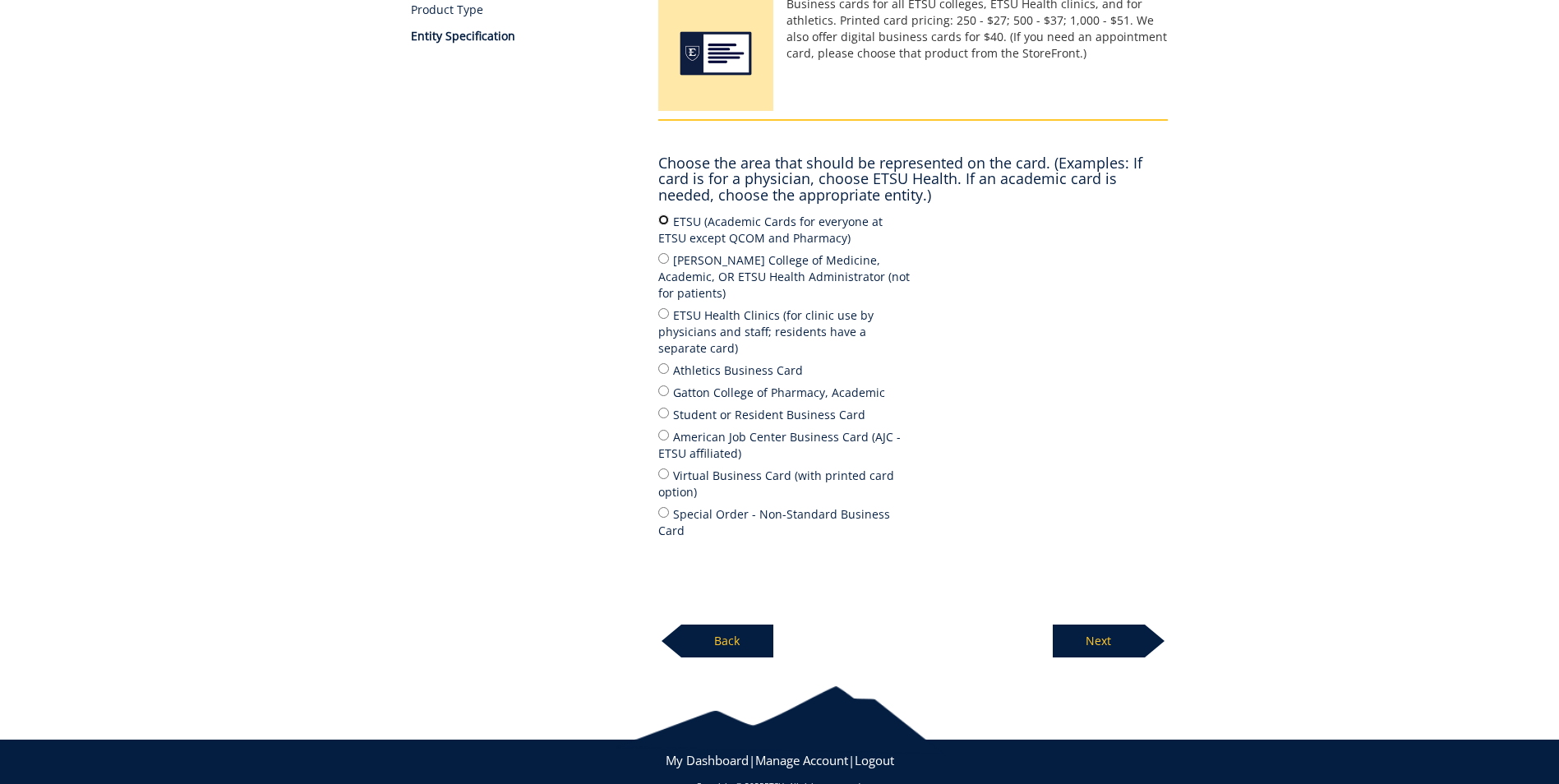
click at [662, 219] on input "ETSU (Academic Cards for everyone at ETSU except QCOM and Pharmacy)" at bounding box center [664, 219] width 11 height 11
radio input "true"
click at [1094, 624] on p "Next" at bounding box center [1099, 641] width 92 height 32
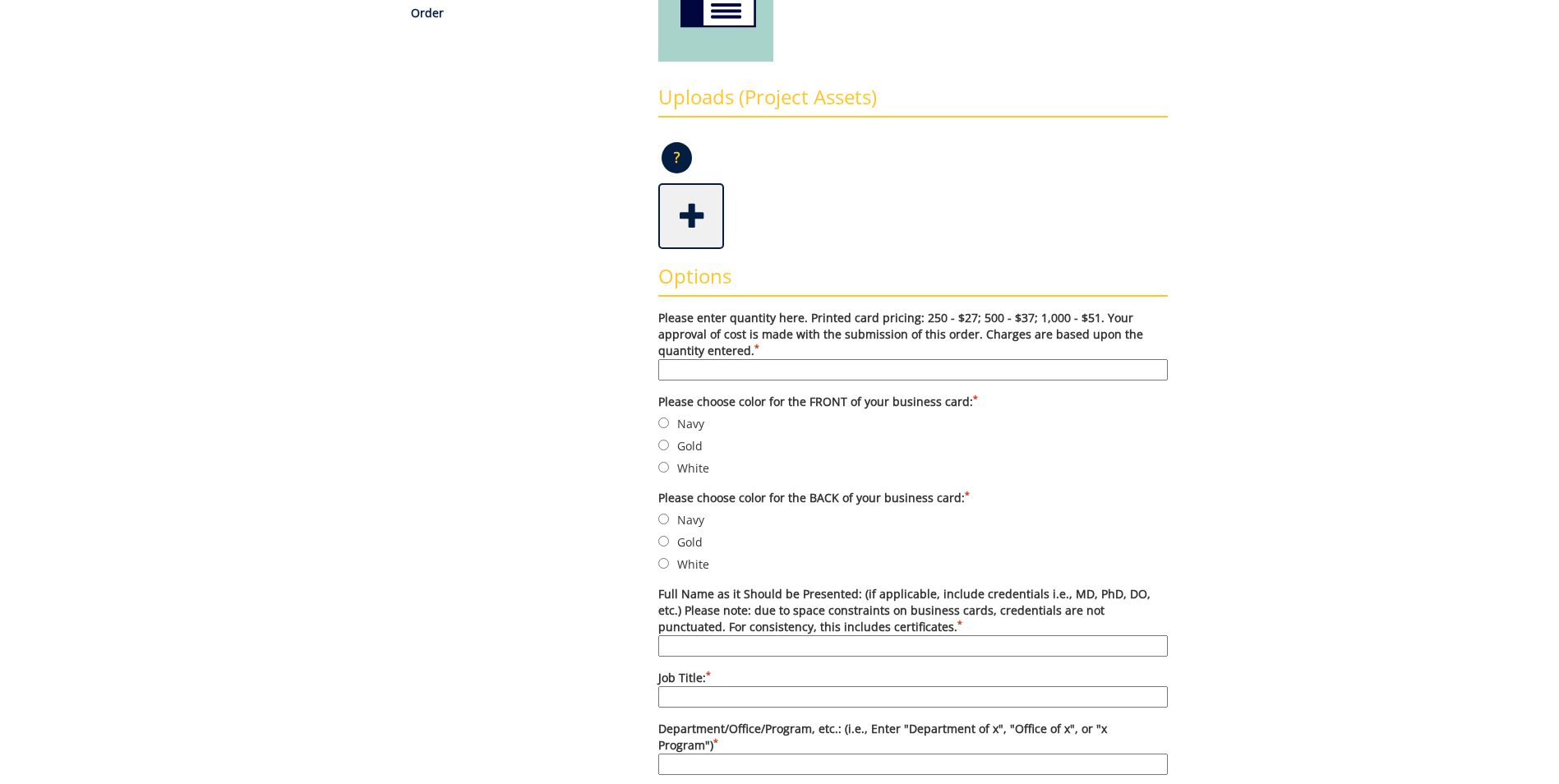
scroll to position [411, 0]
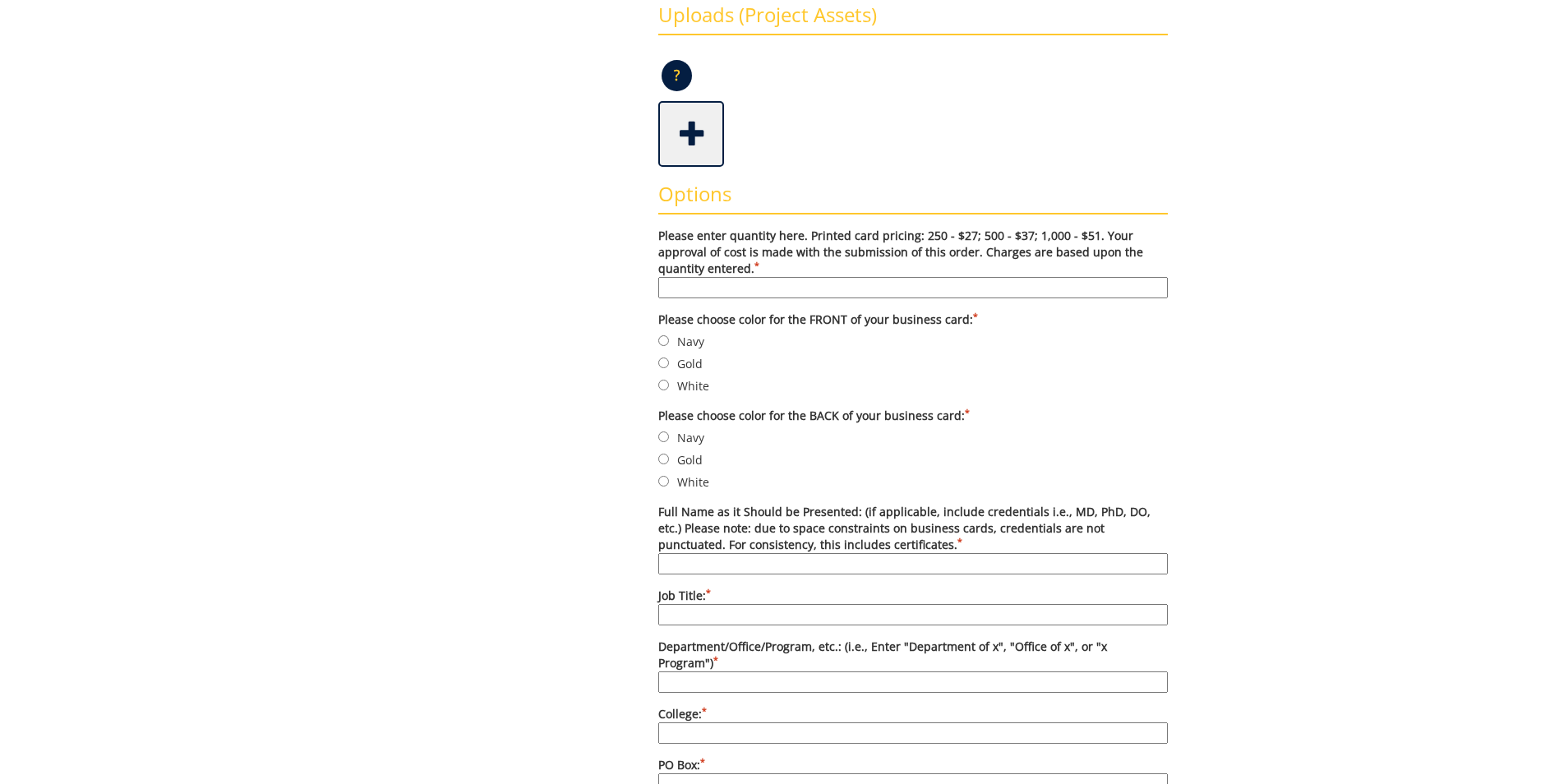
click at [691, 131] on span at bounding box center [693, 132] width 66 height 57
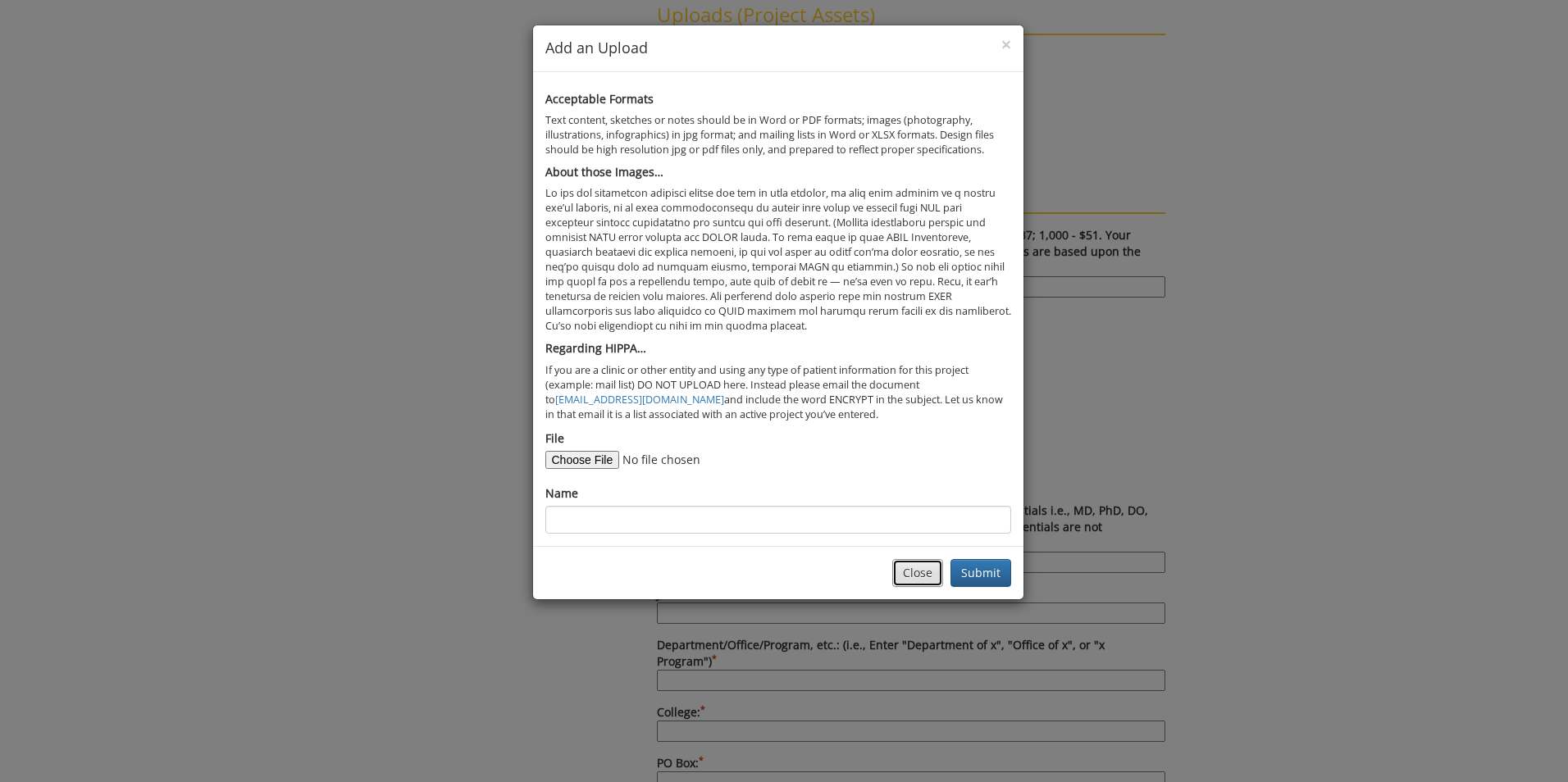
click at [921, 578] on button "Close" at bounding box center [918, 572] width 51 height 28
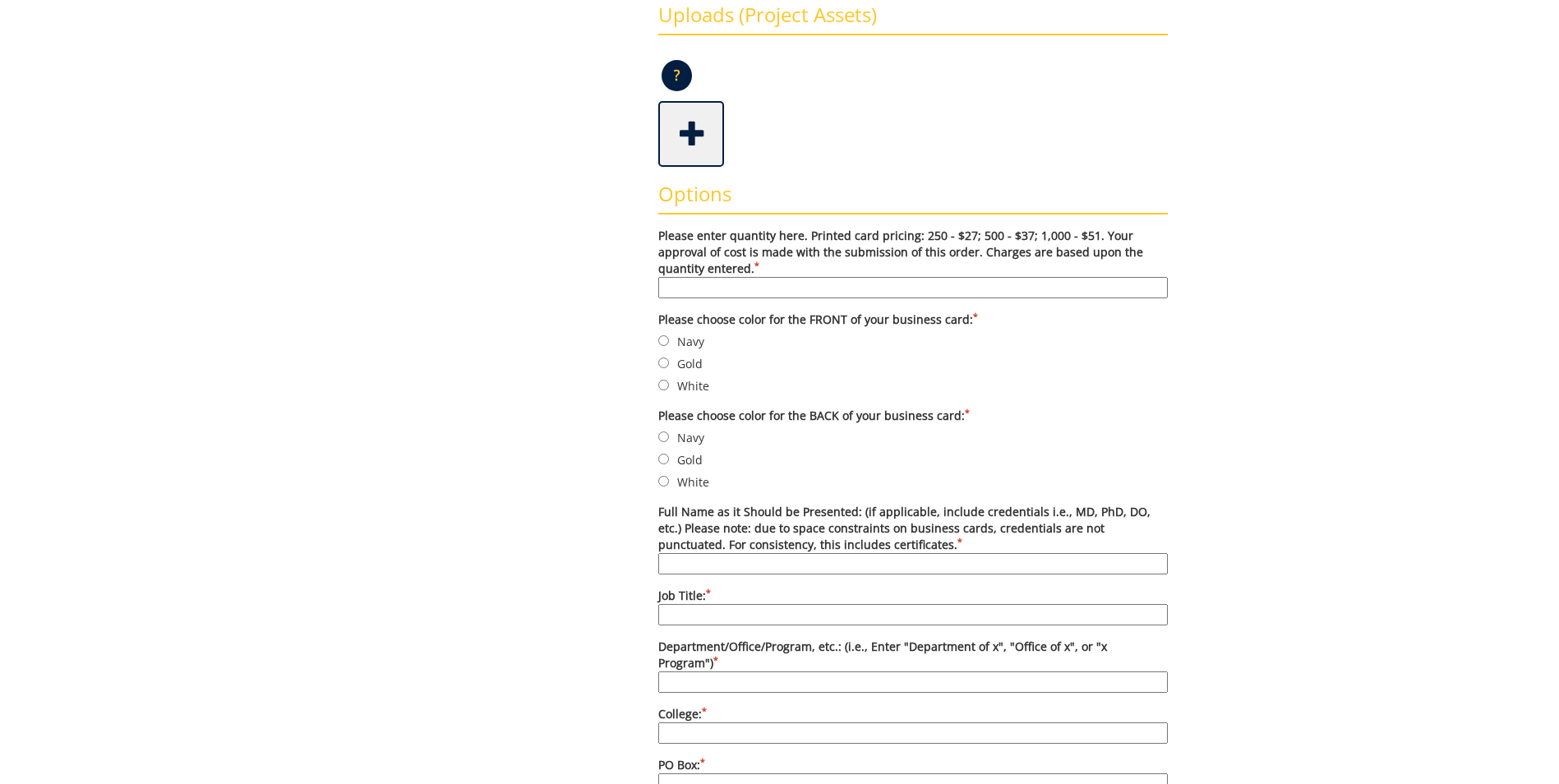
click at [659, 234] on label "Please enter quantity here. Printed card pricing: 250 - $27; 500 - $37; 1,000 -…" at bounding box center [913, 263] width 510 height 71
click at [659, 277] on input "Please enter quantity here. Printed card pricing: 250 - $27; 500 - $37; 1,000 -…" at bounding box center [913, 287] width 510 height 21
click at [661, 233] on label "Please enter quantity here. Printed card pricing: 250 - $27; 500 - $37; 1,000 -…" at bounding box center [913, 263] width 510 height 71
click at [661, 277] on input "Please enter quantity here. Printed card pricing: 250 - $27; 500 - $37; 1,000 -…" at bounding box center [913, 287] width 510 height 21
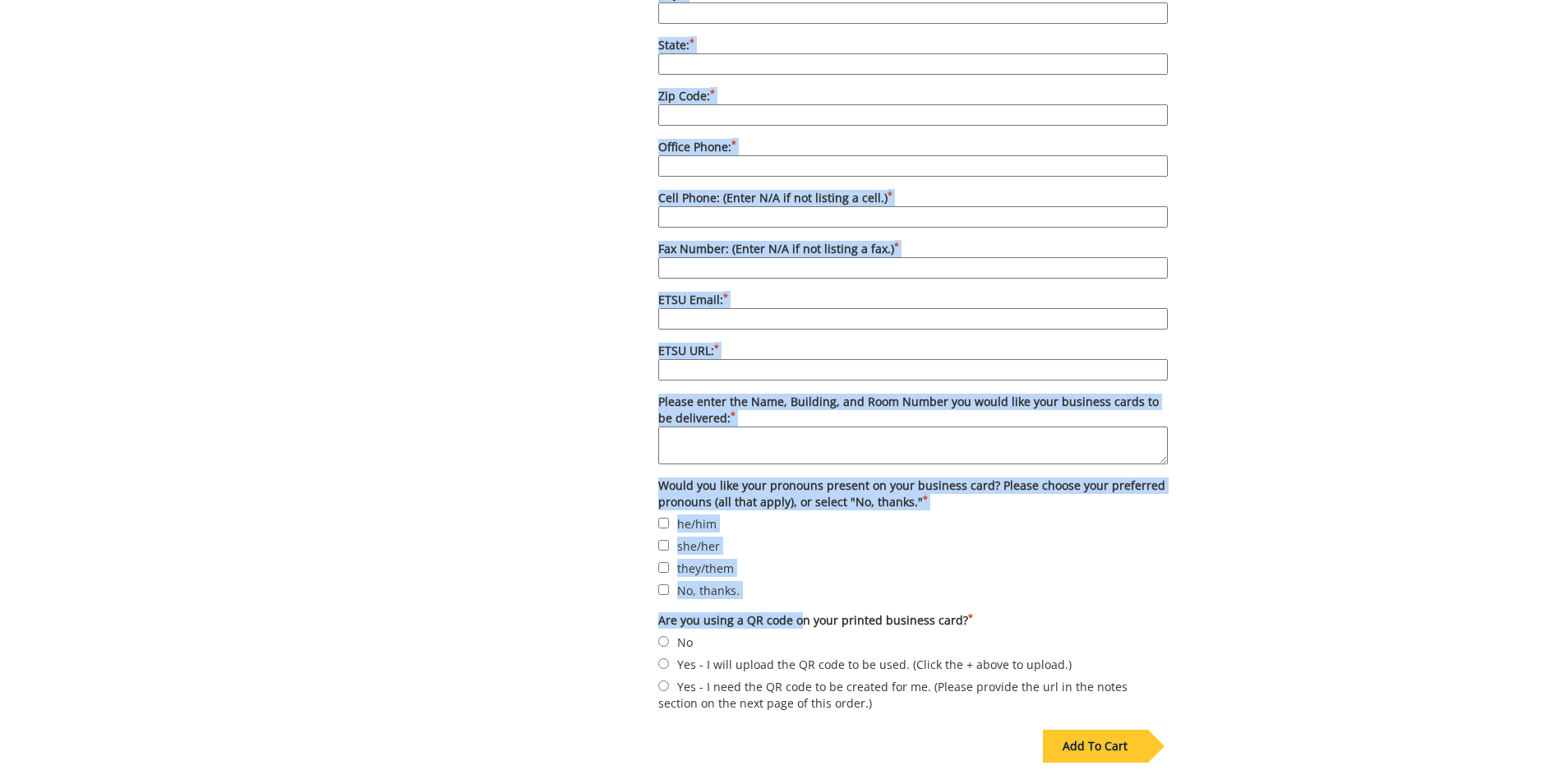
scroll to position [1436, 0]
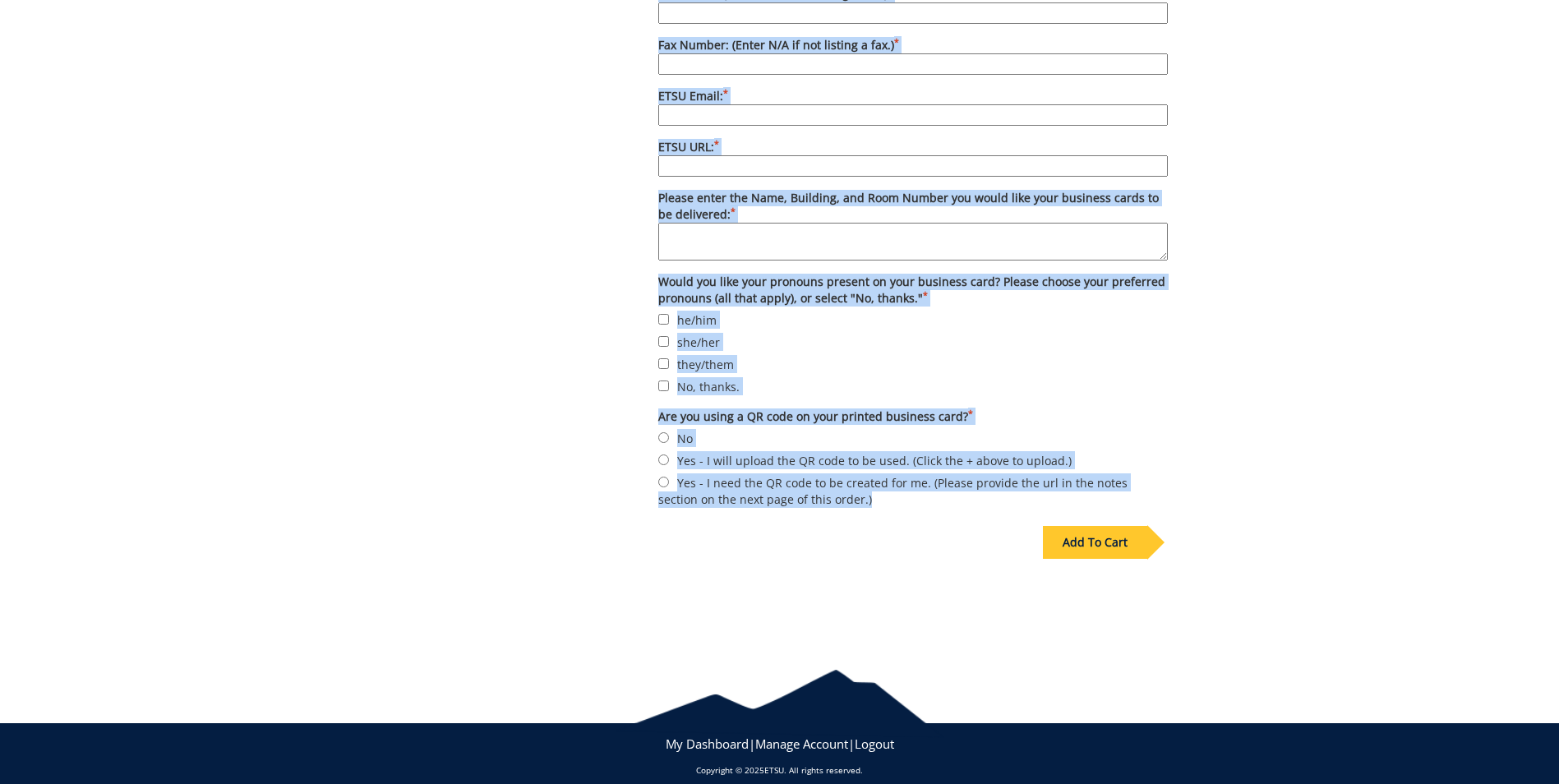
drag, startPoint x: 659, startPoint y: 191, endPoint x: 845, endPoint y: 488, distance: 350.4
drag, startPoint x: 845, startPoint y: 488, endPoint x: 720, endPoint y: 268, distance: 253.0
copy div "Options Please enter quantity here. Printed card pricing: 250 - $27; 500 - $37;…"
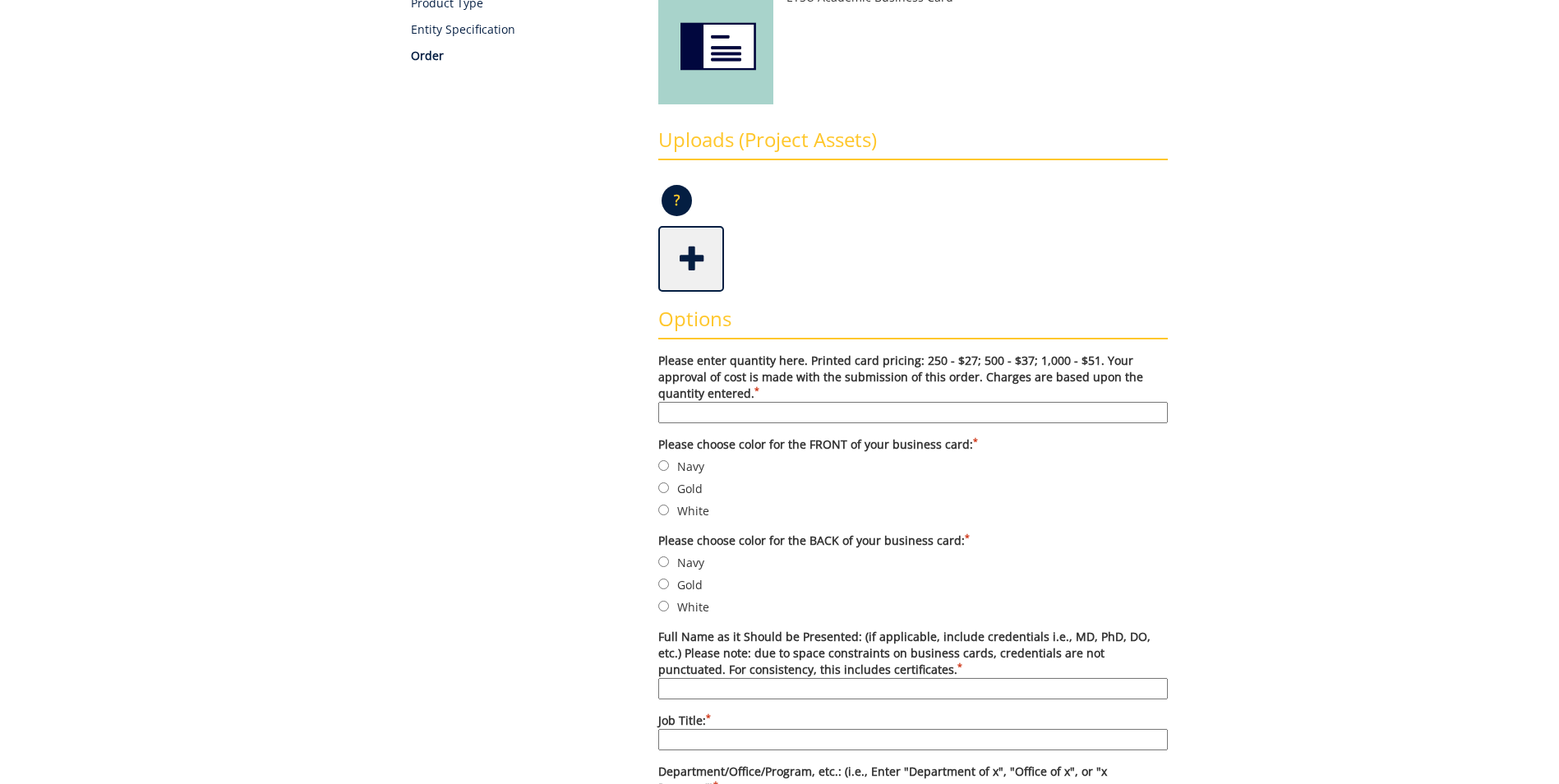
scroll to position [0, 0]
